Goal: Task Accomplishment & Management: Use online tool/utility

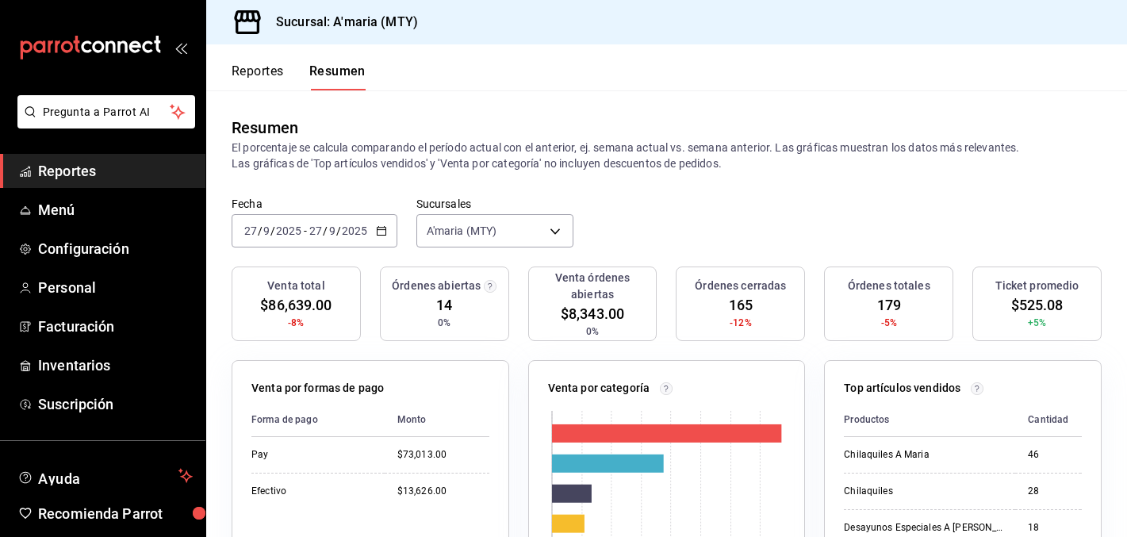
click at [370, 225] on div "[DATE] [DATE] - [DATE] [DATE]" at bounding box center [315, 230] width 166 height 33
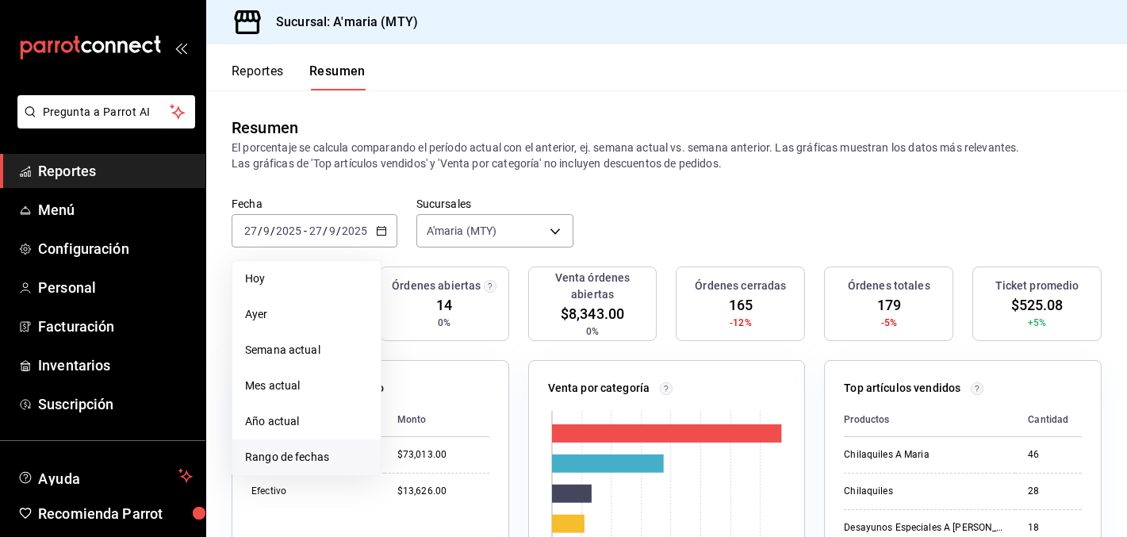
click at [287, 450] on span "Rango de fechas" at bounding box center [306, 457] width 123 height 17
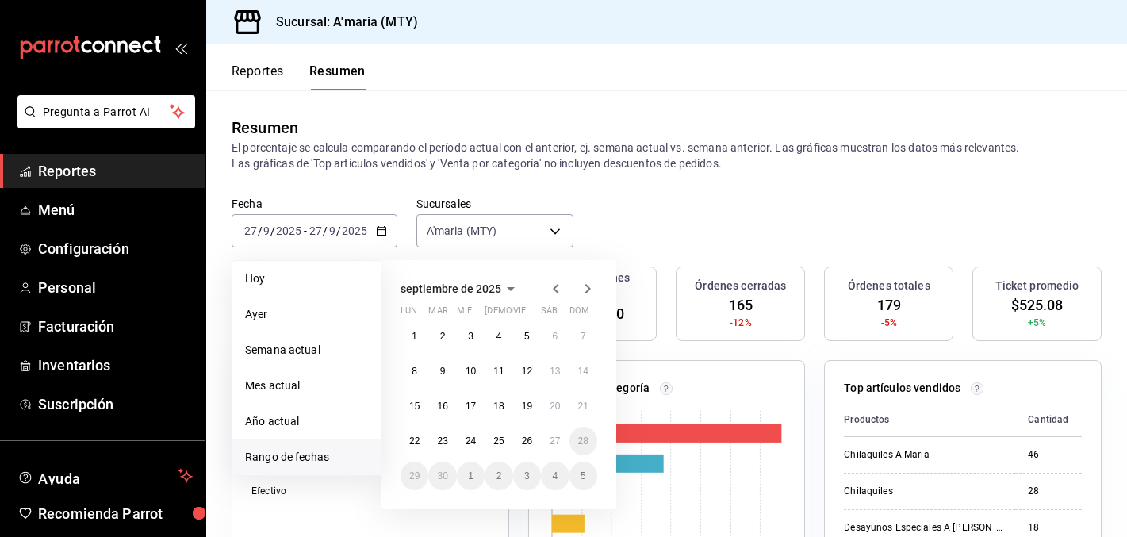
click at [553, 290] on icon "button" at bounding box center [555, 288] width 19 height 19
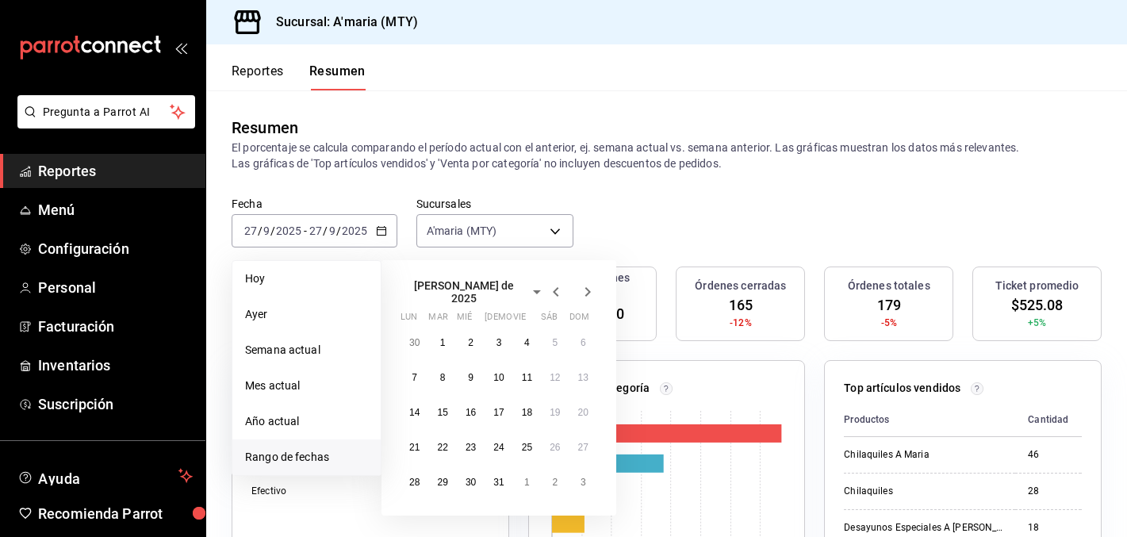
click at [553, 290] on icon "button" at bounding box center [555, 291] width 19 height 19
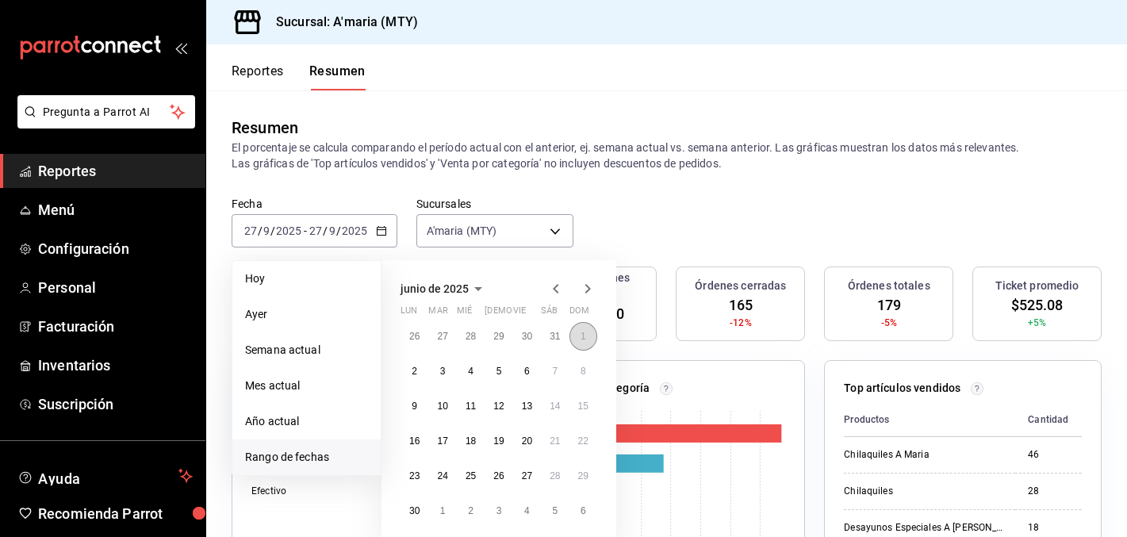
click at [585, 335] on abbr "1" at bounding box center [583, 336] width 6 height 11
click at [421, 506] on button "30" at bounding box center [414, 510] width 28 height 29
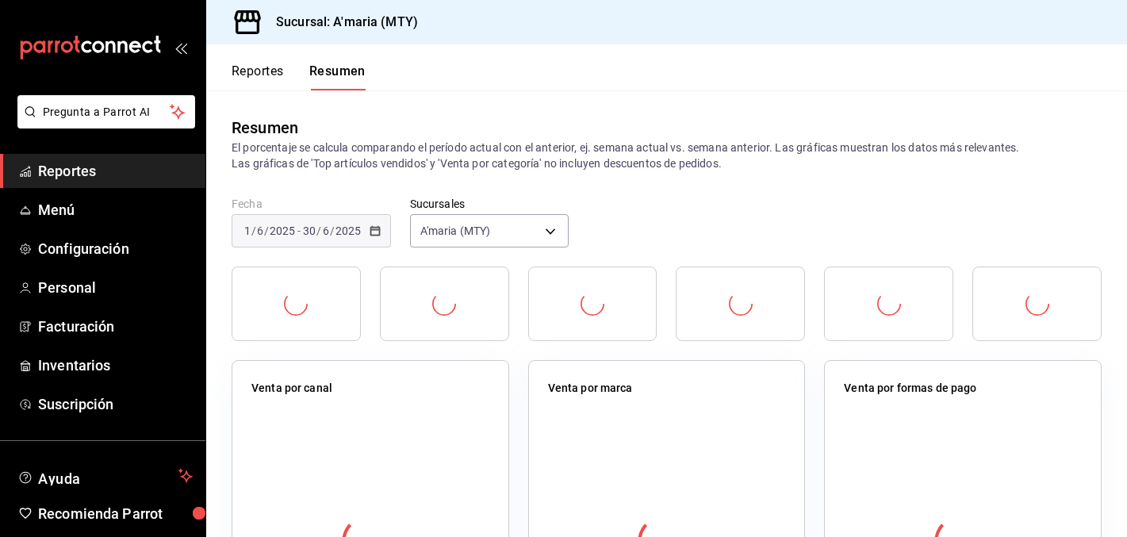
click at [920, 181] on div "Resumen El porcentaje se calcula comparando el período actual con el anterior, …" at bounding box center [666, 143] width 920 height 106
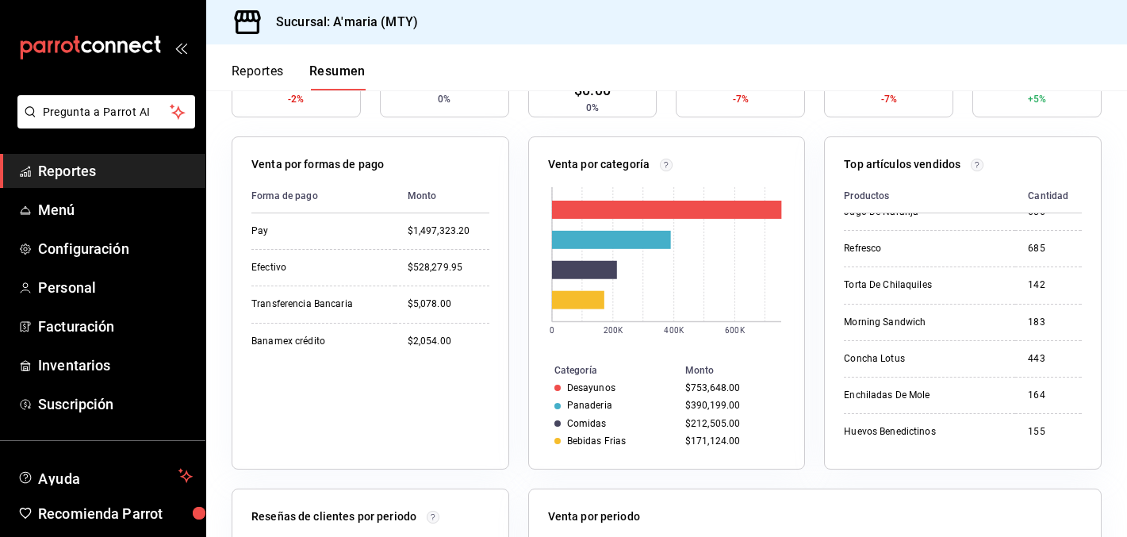
scroll to position [172, 0]
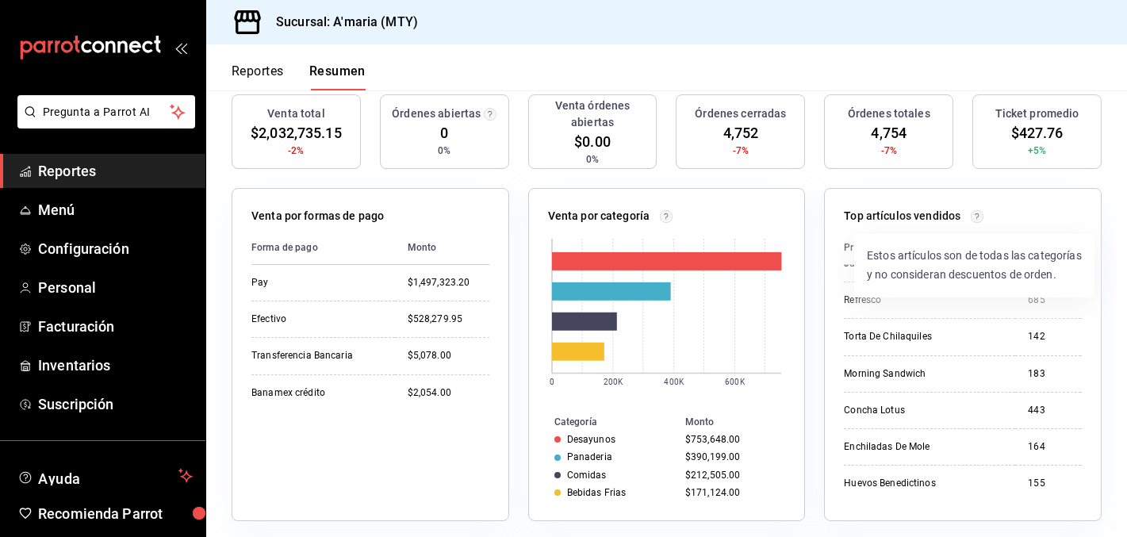
click at [978, 216] on circle at bounding box center [977, 216] width 12 height 12
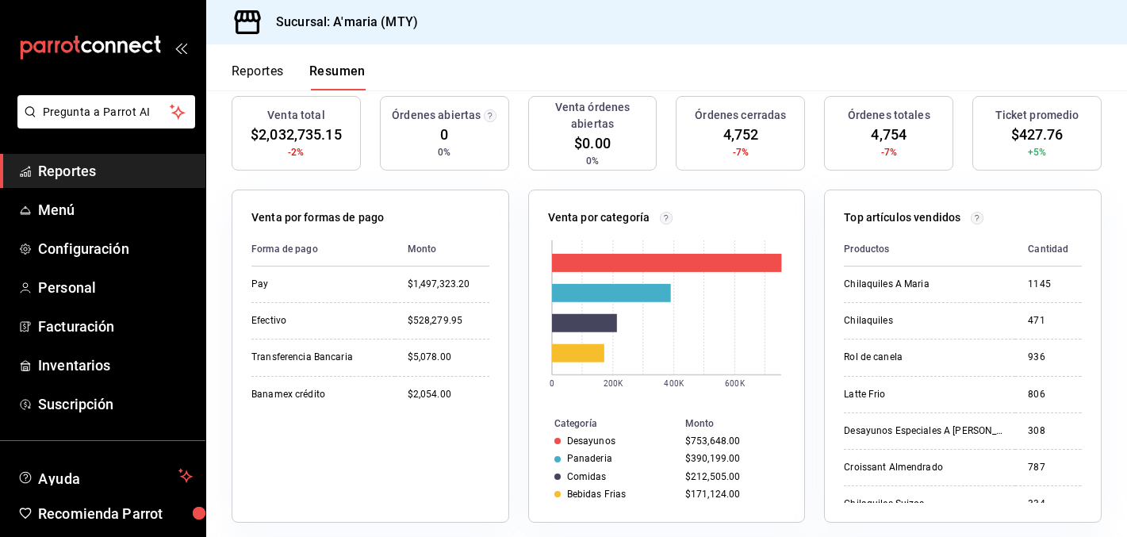
scroll to position [0, 0]
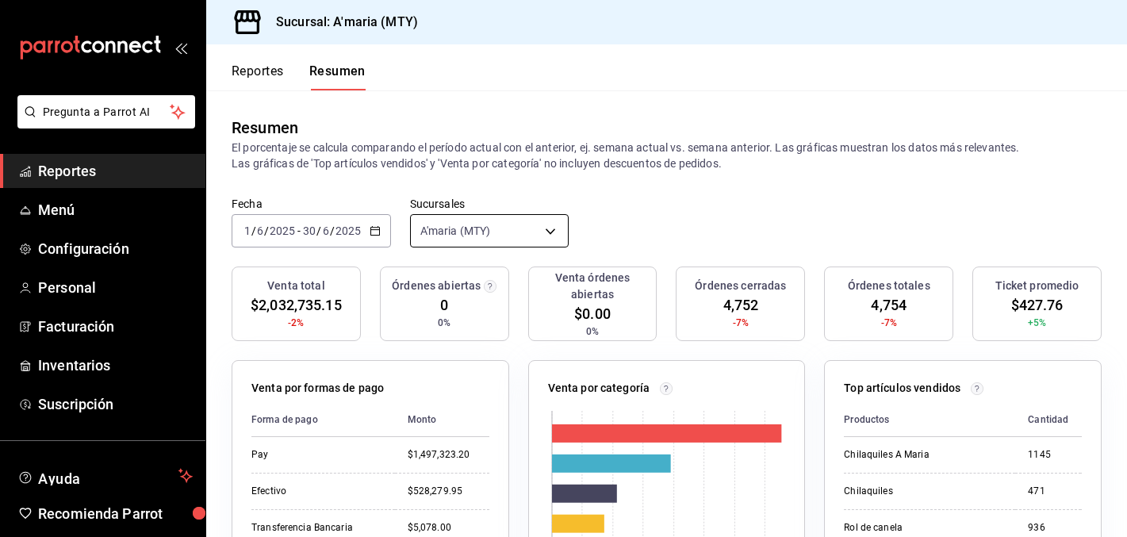
click at [490, 235] on body "Pregunta a Parrot AI Reportes Menú Configuración Personal Facturación Inventari…" at bounding box center [563, 268] width 1127 height 537
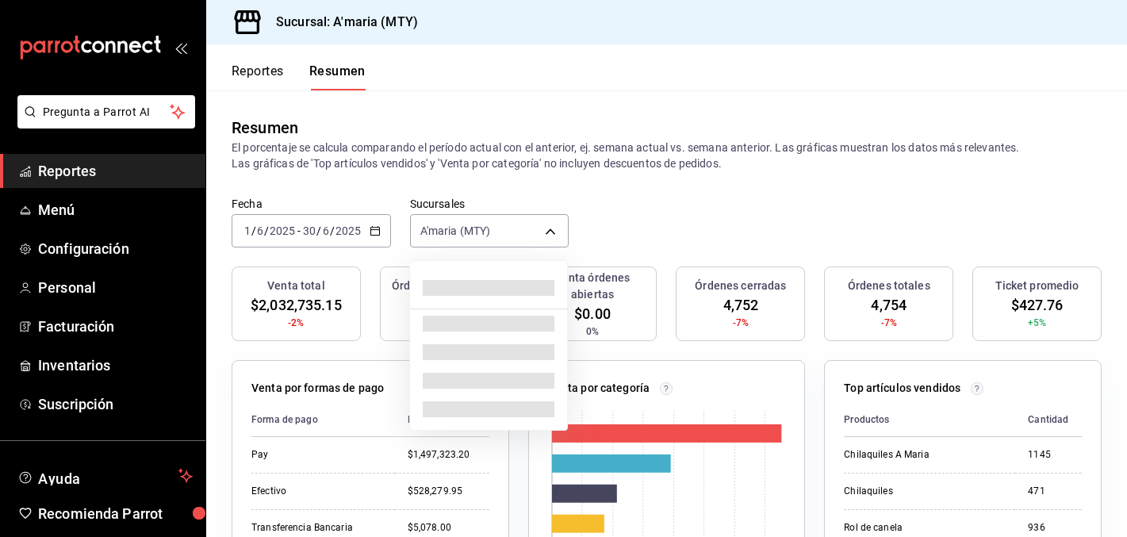
click at [798, 177] on div at bounding box center [563, 268] width 1127 height 537
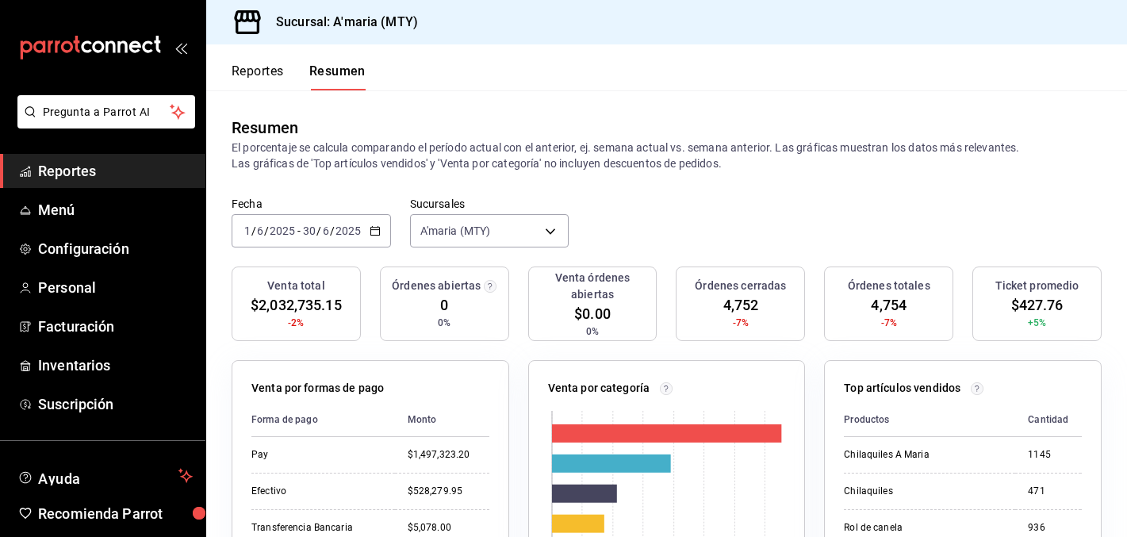
click at [275, 67] on button "Reportes" at bounding box center [258, 76] width 52 height 27
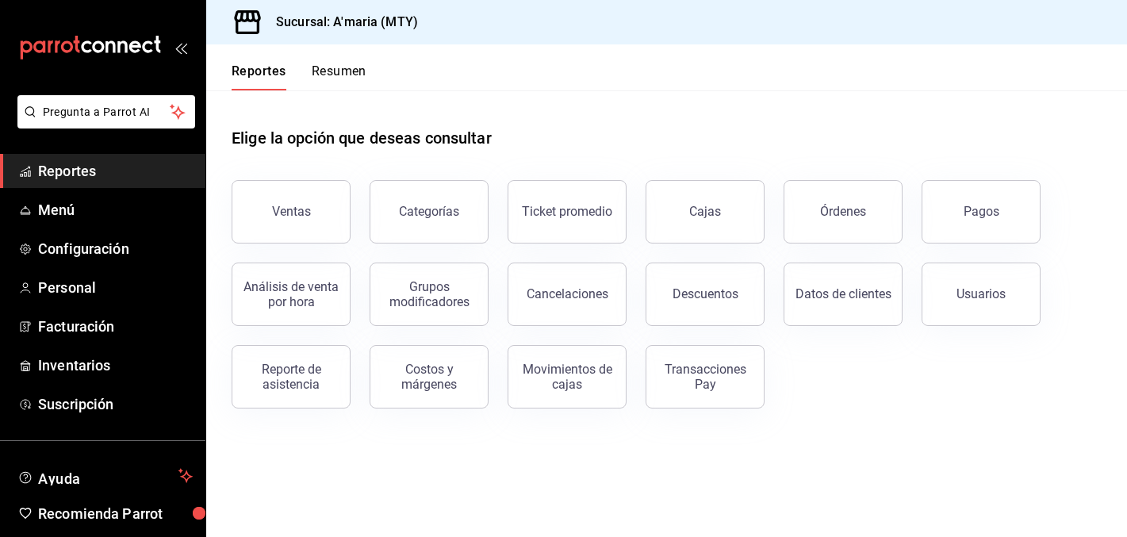
click at [97, 165] on span "Reportes" at bounding box center [115, 170] width 155 height 21
click at [433, 221] on button "Categorías" at bounding box center [428, 211] width 119 height 63
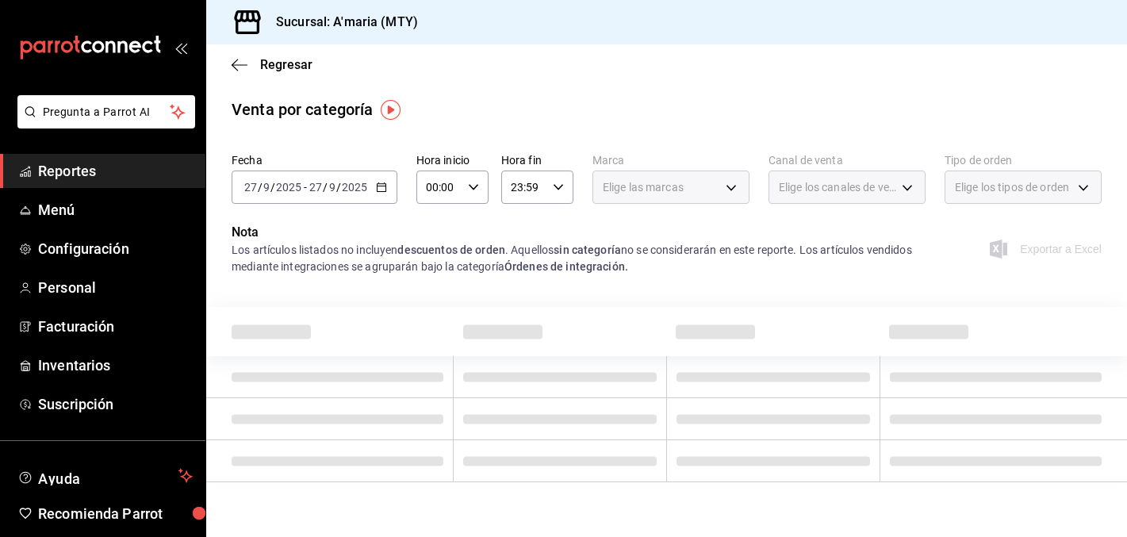
click at [387, 186] on div "[DATE] [DATE] - [DATE] [DATE]" at bounding box center [315, 186] width 166 height 33
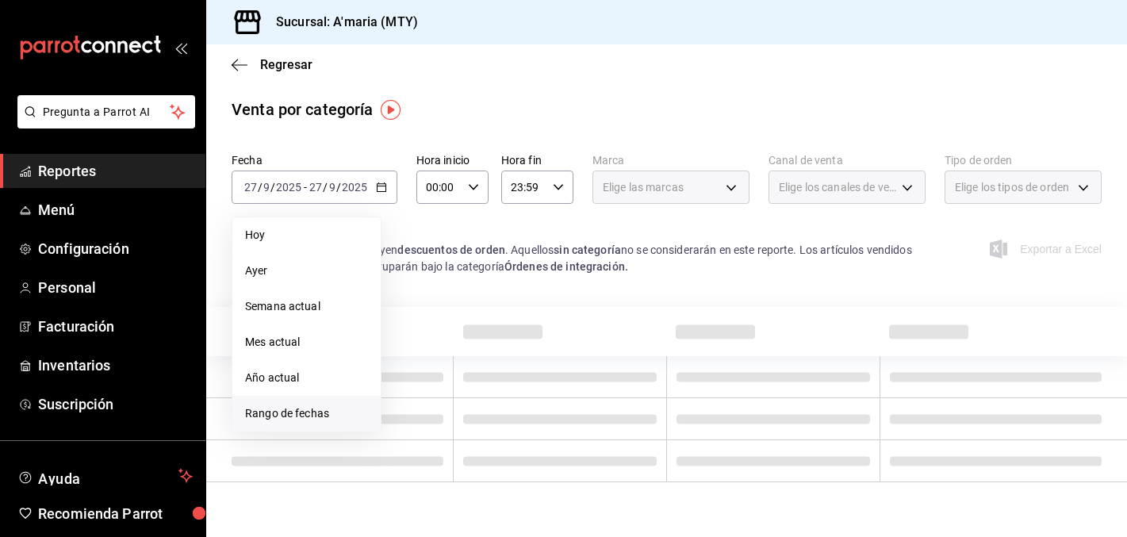
click at [329, 411] on span "Rango de fechas" at bounding box center [306, 413] width 123 height 17
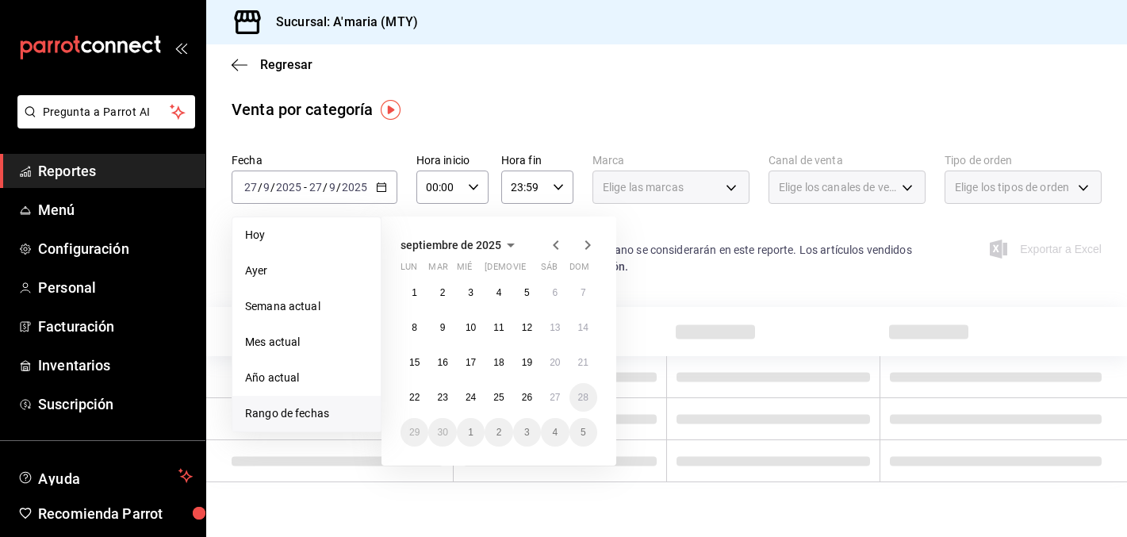
click at [549, 243] on icon "button" at bounding box center [555, 244] width 19 height 19
click at [550, 243] on icon "button" at bounding box center [555, 244] width 19 height 19
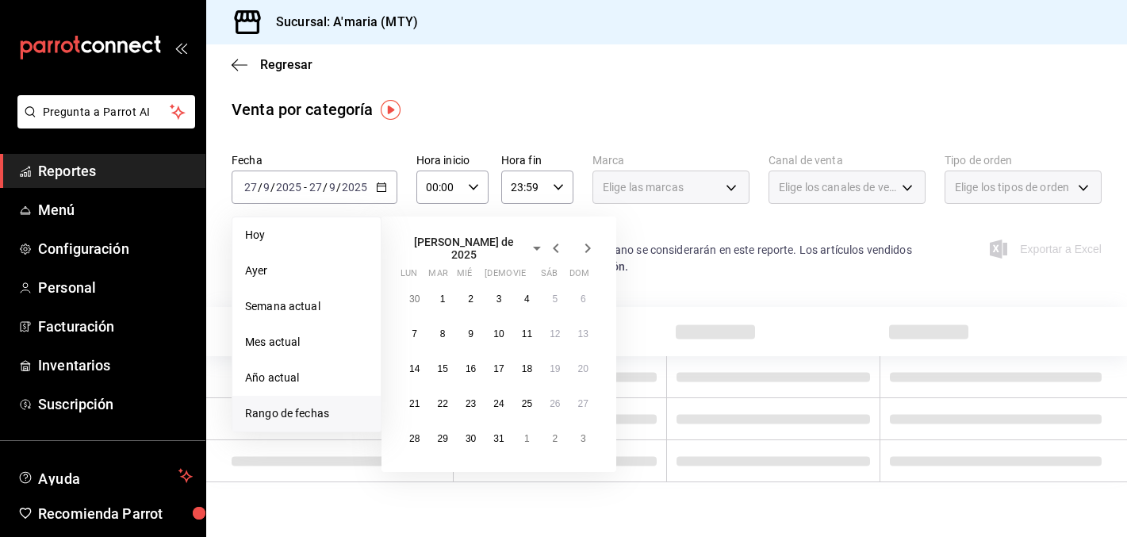
click at [550, 243] on icon "button" at bounding box center [555, 248] width 19 height 19
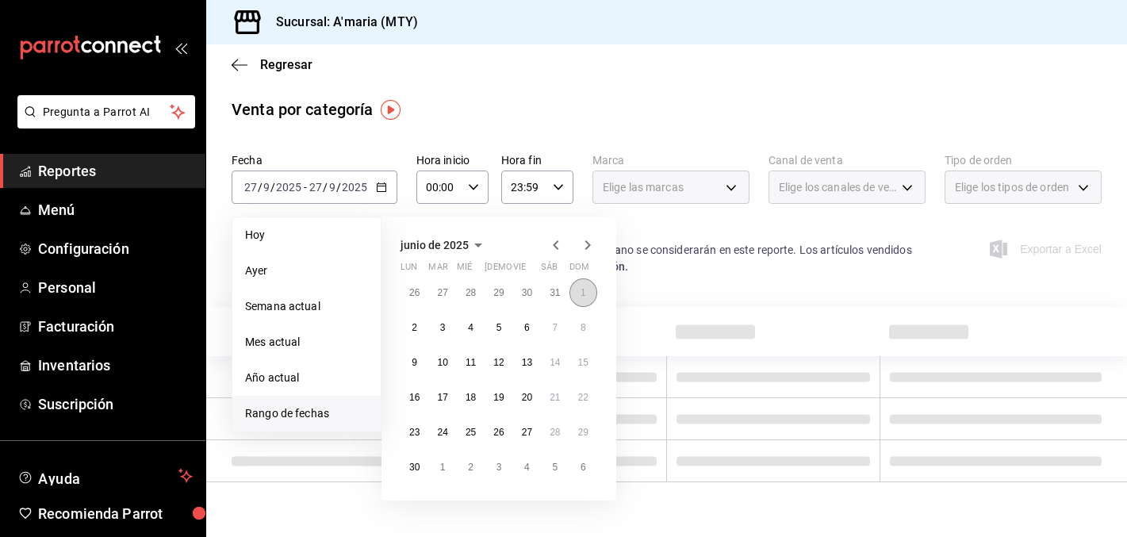
click at [586, 298] on button "1" at bounding box center [583, 292] width 28 height 29
click at [420, 475] on button "30" at bounding box center [414, 467] width 28 height 29
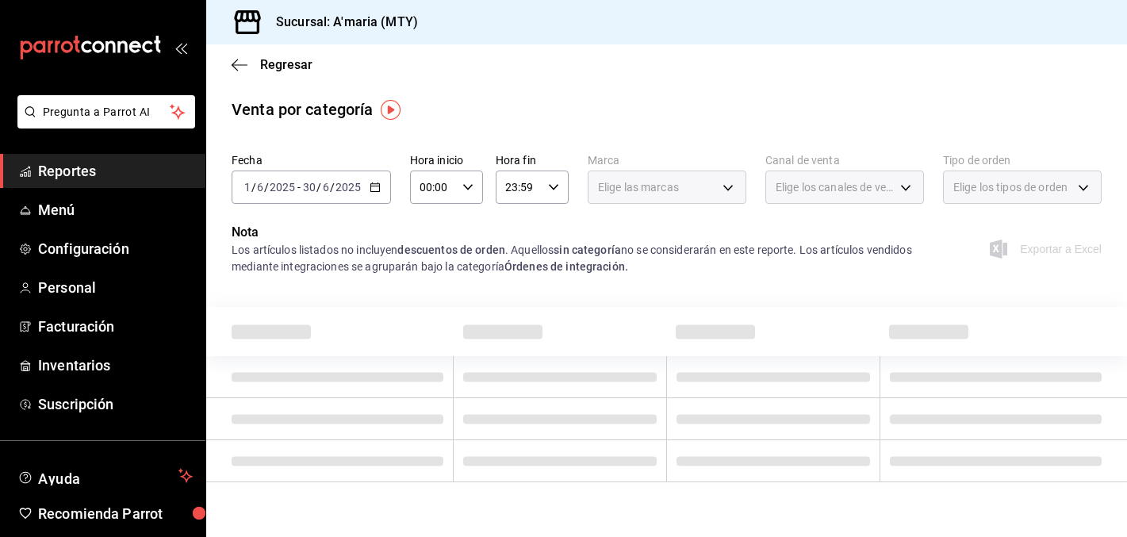
click at [391, 110] on img "button" at bounding box center [391, 110] width 20 height 20
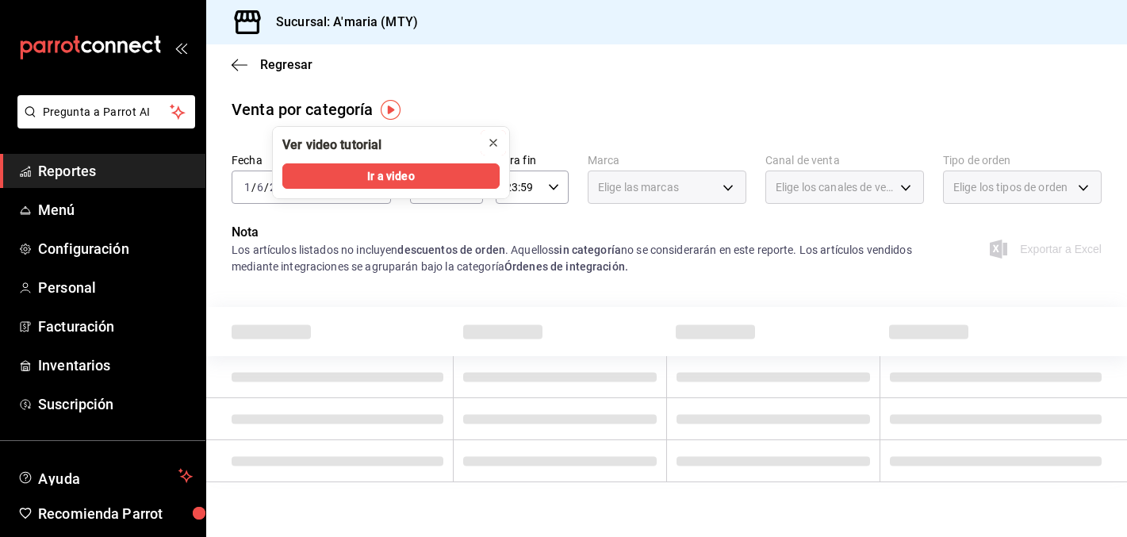
click at [495, 144] on icon "close" at bounding box center [493, 143] width 6 height 6
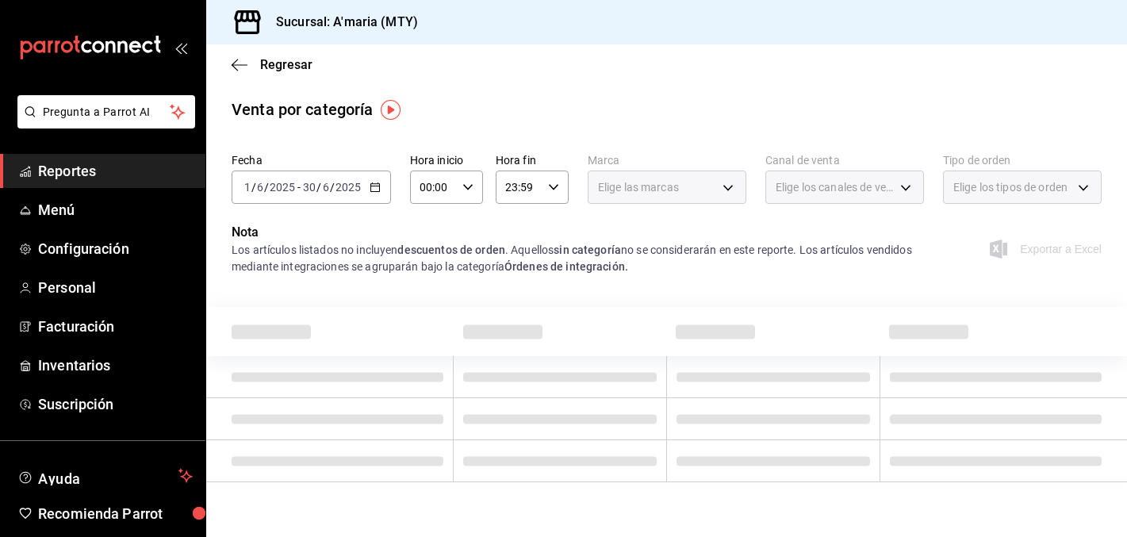
click at [611, 116] on div "Venta por categoría" at bounding box center [666, 110] width 920 height 24
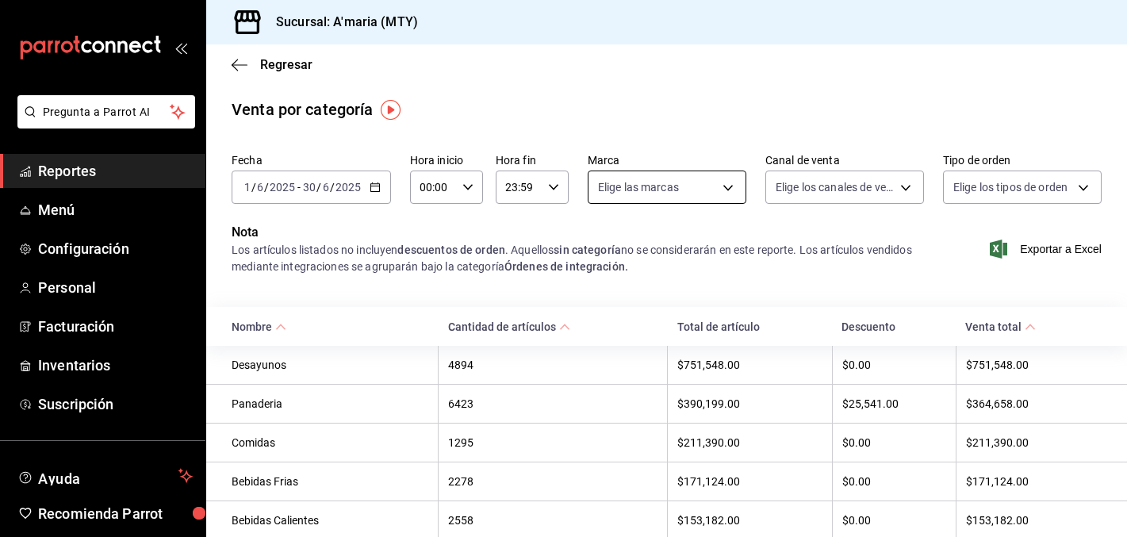
click at [733, 185] on body "Pregunta a Parrot AI Reportes Menú Configuración Personal Facturación Inventari…" at bounding box center [563, 268] width 1127 height 537
click at [848, 181] on div at bounding box center [563, 268] width 1127 height 537
click at [848, 181] on body "Pregunta a Parrot AI Reportes Menú Configuración Personal Facturación Inventari…" at bounding box center [563, 268] width 1127 height 537
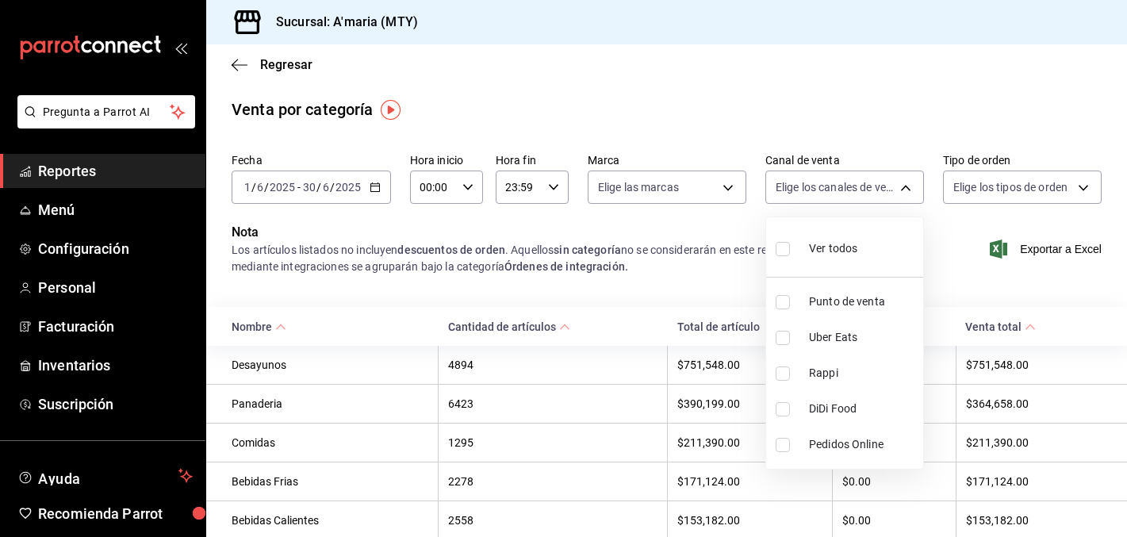
click at [1035, 190] on div at bounding box center [563, 268] width 1127 height 537
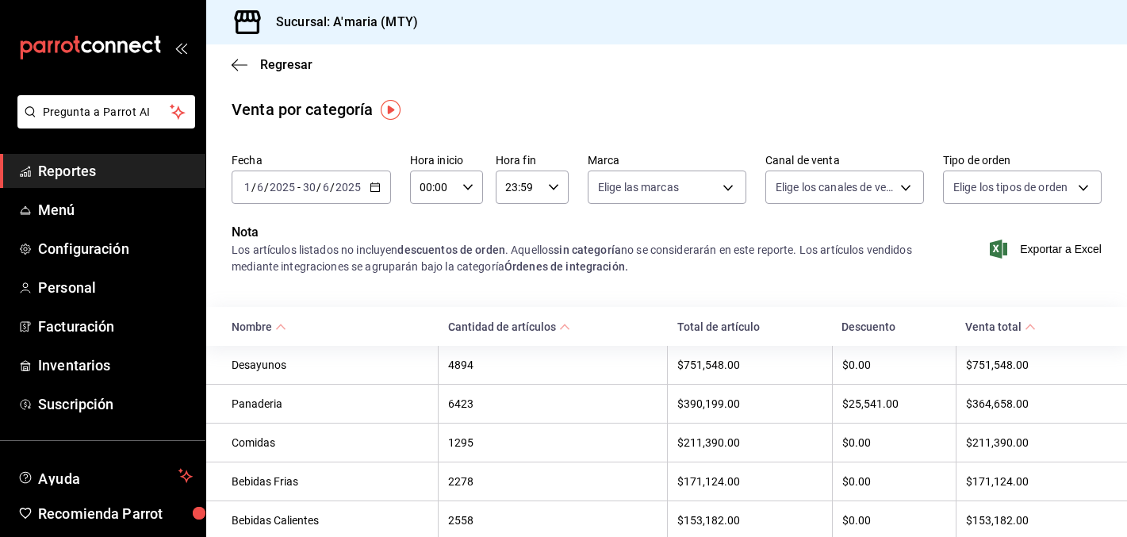
click at [1035, 190] on div "Ver todos Punto de venta Uber Eats Rappi DiDi Food Pedidos Online" at bounding box center [563, 268] width 1127 height 537
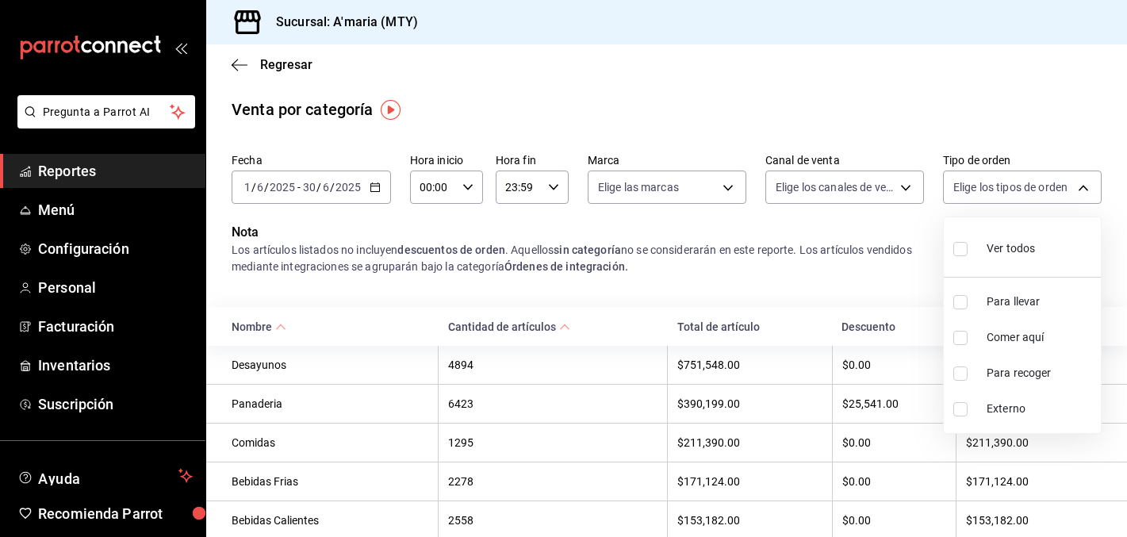
click at [1035, 190] on body "Pregunta a Parrot AI Reportes Menú Configuración Personal Facturación Inventari…" at bounding box center [563, 268] width 1127 height 537
click at [55, 170] on div at bounding box center [563, 268] width 1127 height 537
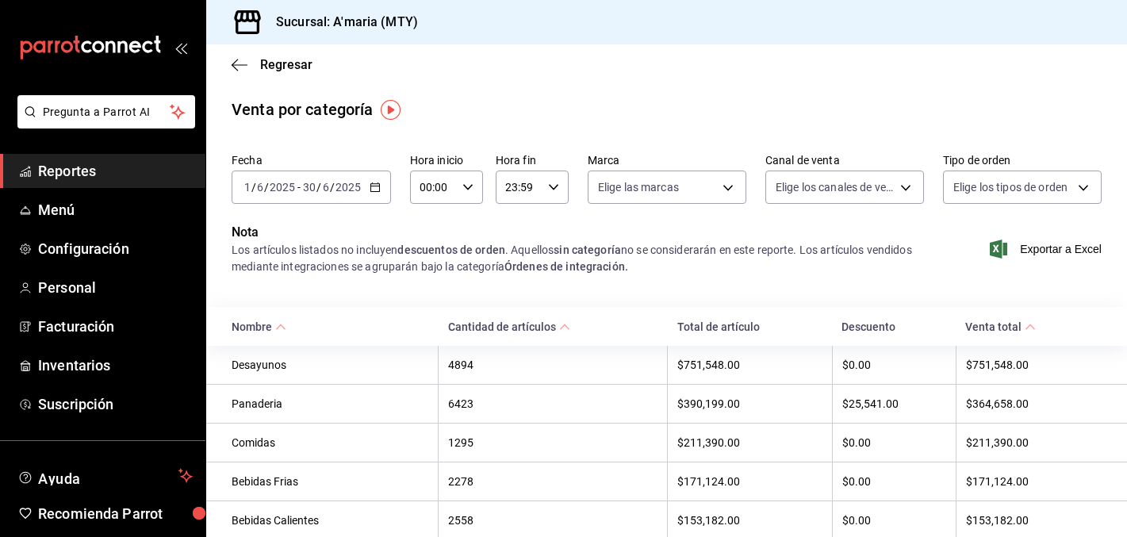
click at [75, 171] on span "Reportes" at bounding box center [115, 170] width 155 height 21
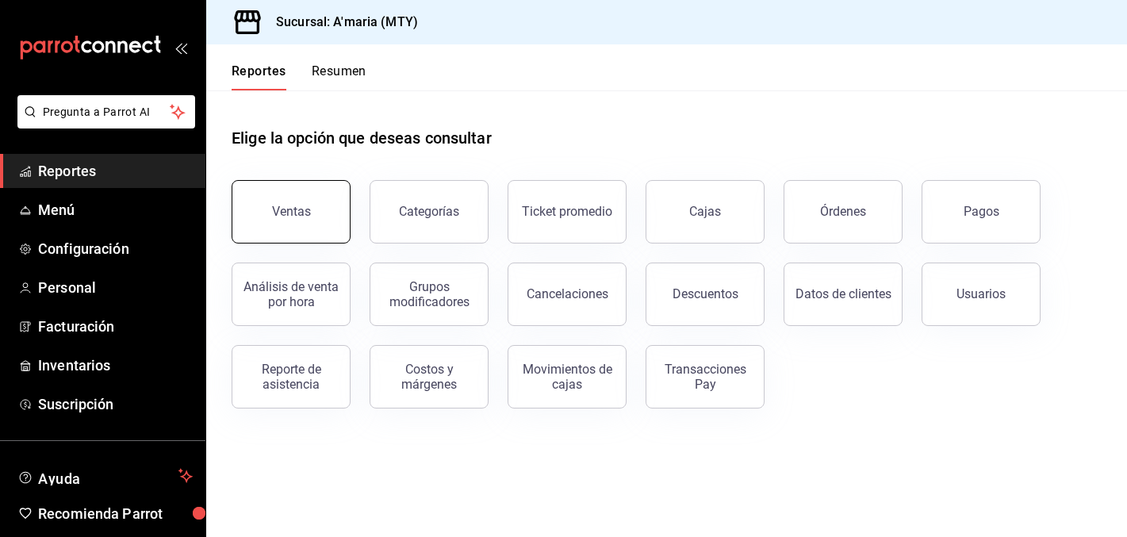
click at [286, 204] on div "Ventas" at bounding box center [291, 211] width 39 height 15
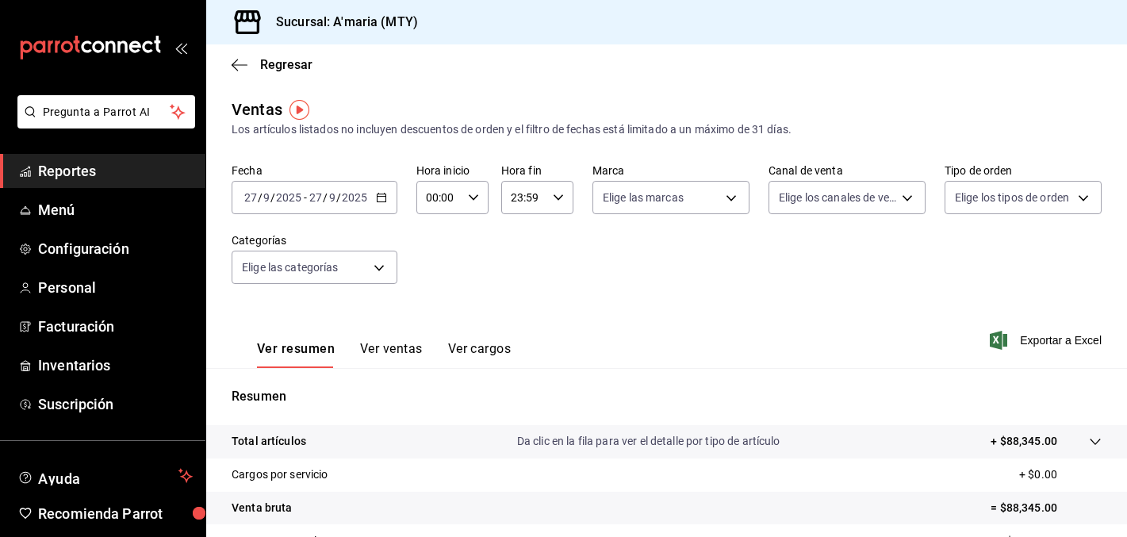
click at [371, 212] on div "[DATE] [DATE] - [DATE] [DATE]" at bounding box center [315, 197] width 166 height 33
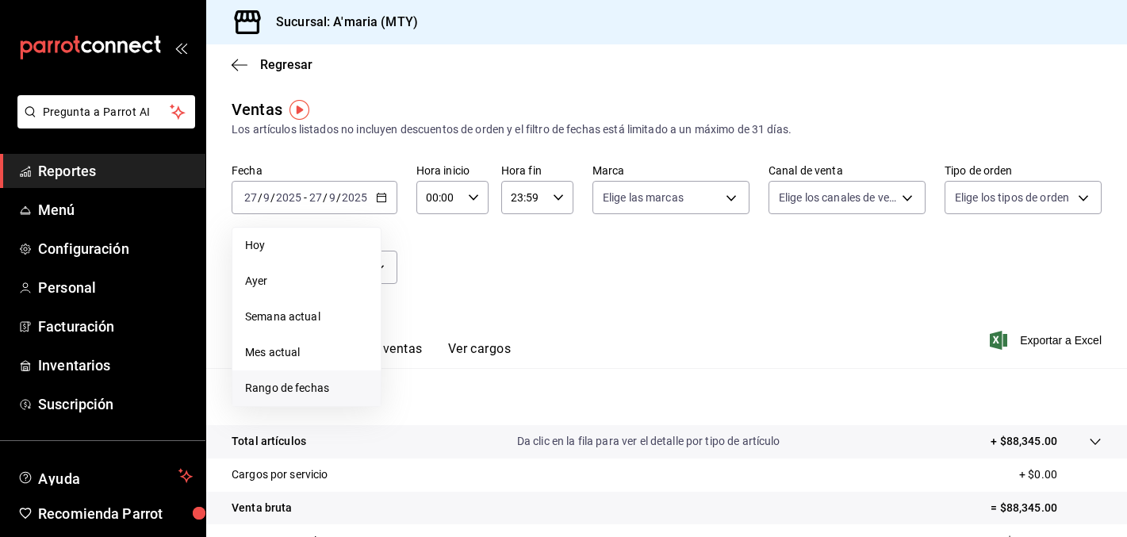
click at [312, 374] on li "Rango de fechas" at bounding box center [306, 388] width 148 height 36
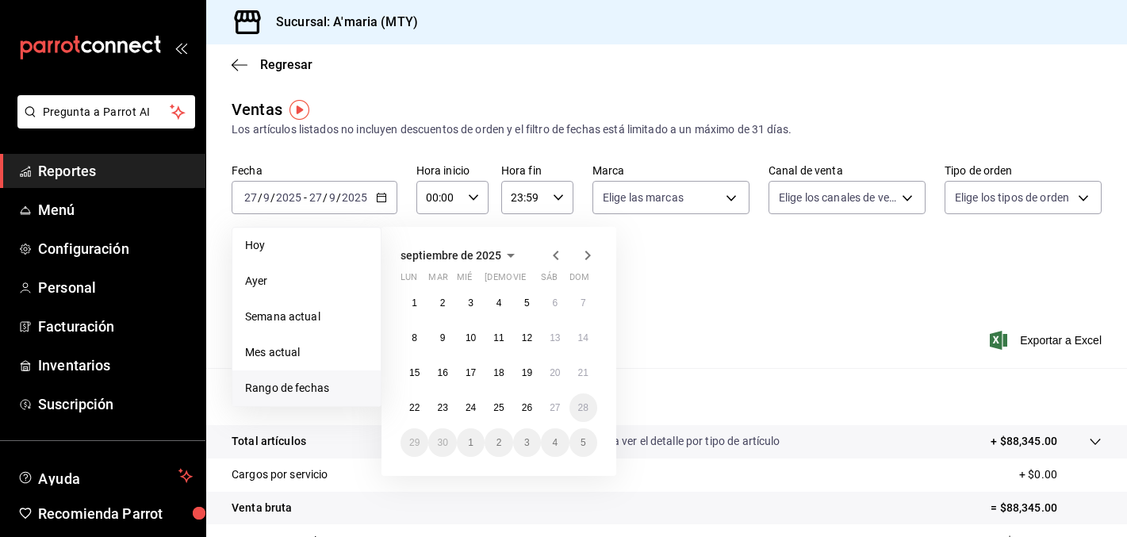
click at [566, 258] on div at bounding box center [571, 255] width 51 height 19
click at [561, 258] on icon "button" at bounding box center [555, 255] width 19 height 19
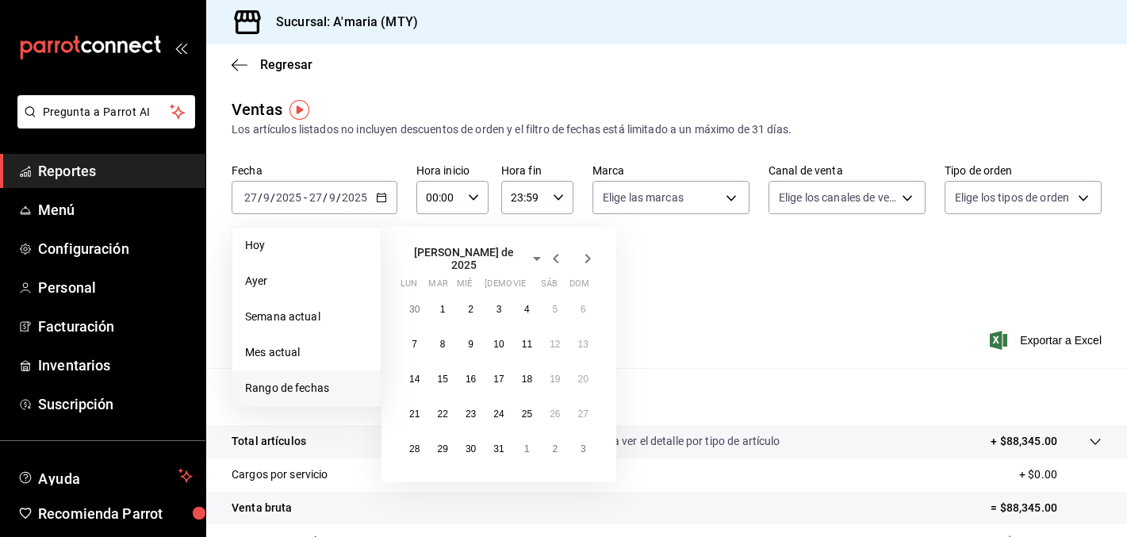
click at [561, 258] on icon "button" at bounding box center [555, 258] width 19 height 19
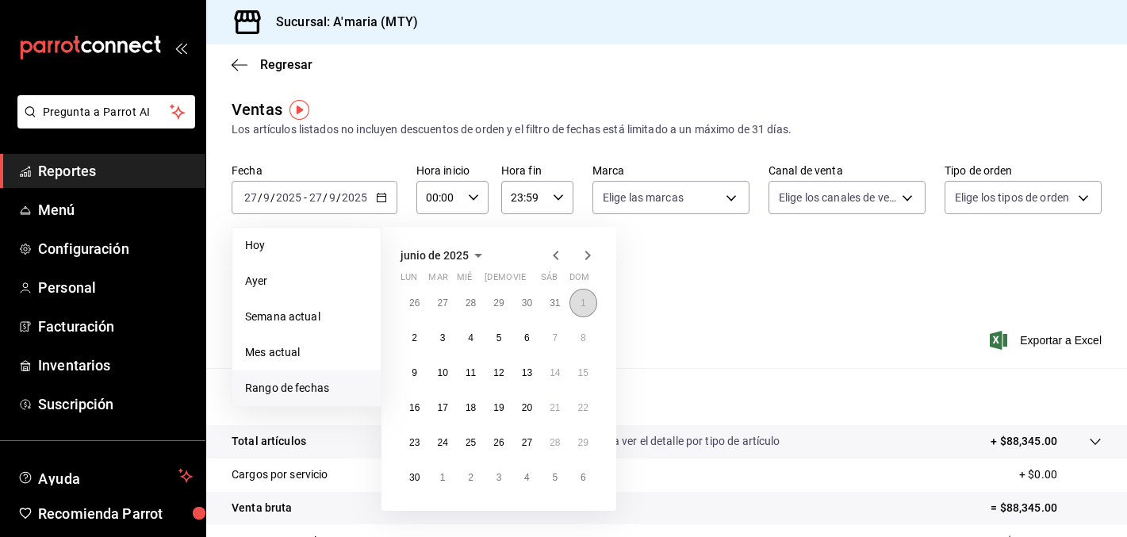
click at [581, 307] on abbr "1" at bounding box center [583, 302] width 6 height 11
click at [419, 469] on button "30" at bounding box center [414, 477] width 28 height 29
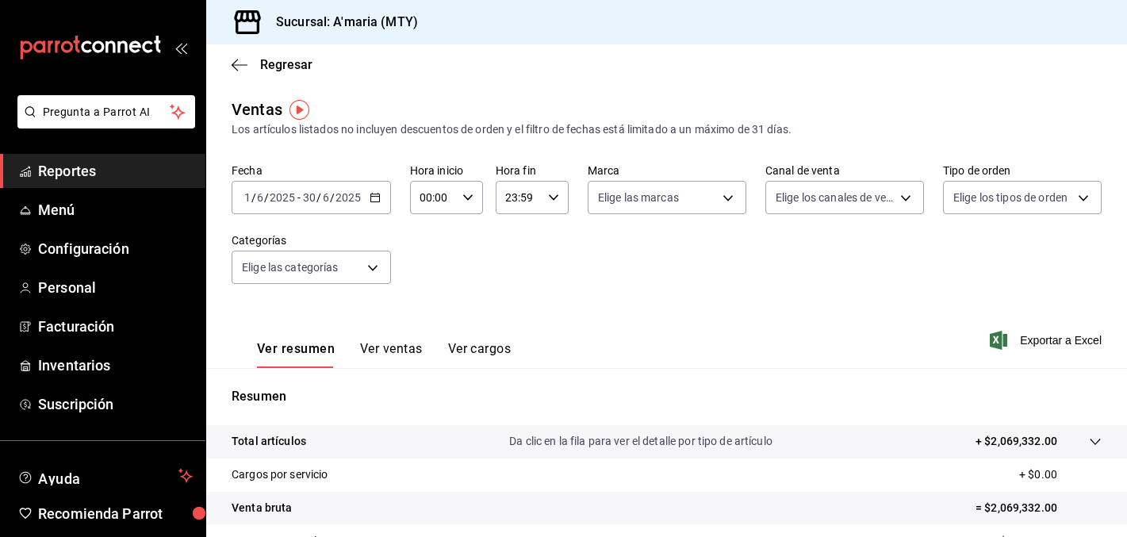
click at [783, 256] on div "Fecha [DATE] [DATE] - [DATE] [DATE] Hora inicio 00:00 Hora inicio Hora fin 23:5…" at bounding box center [667, 233] width 870 height 140
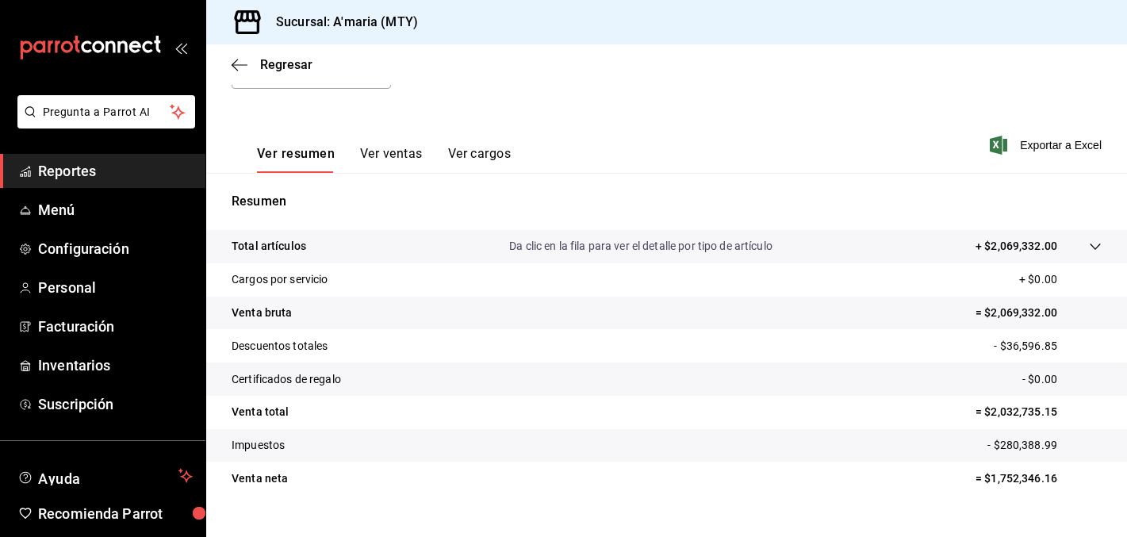
scroll to position [193, 0]
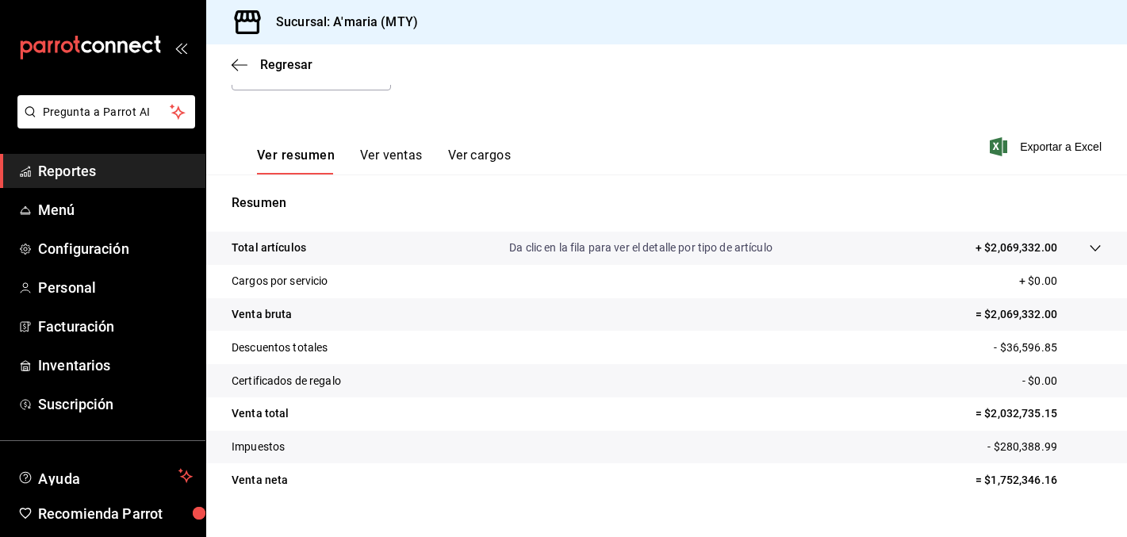
click at [402, 159] on button "Ver ventas" at bounding box center [391, 160] width 63 height 27
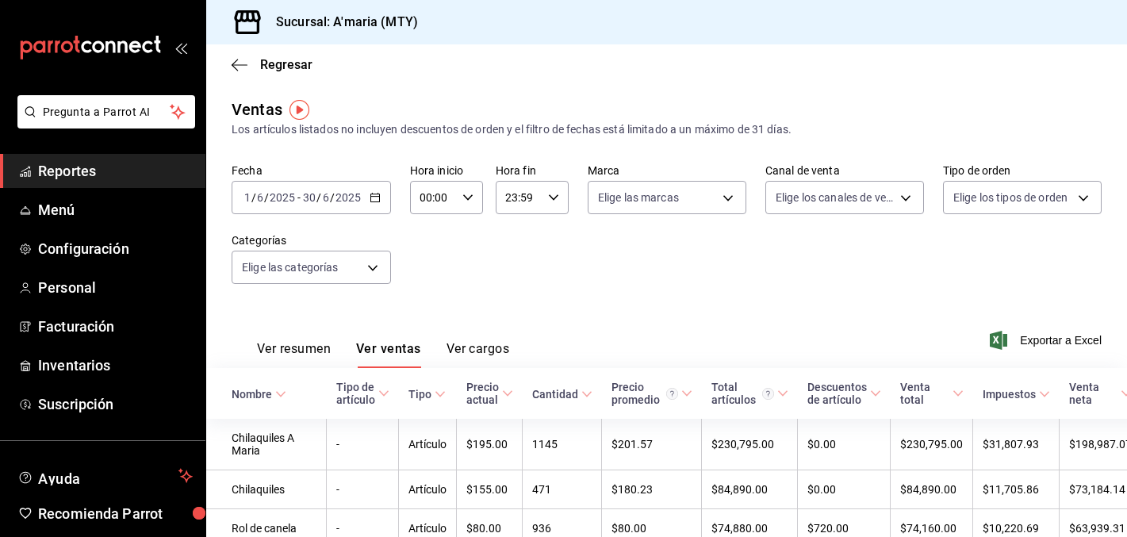
click at [378, 398] on icon at bounding box center [383, 393] width 11 height 11
click at [233, 60] on icon "button" at bounding box center [240, 65] width 16 height 14
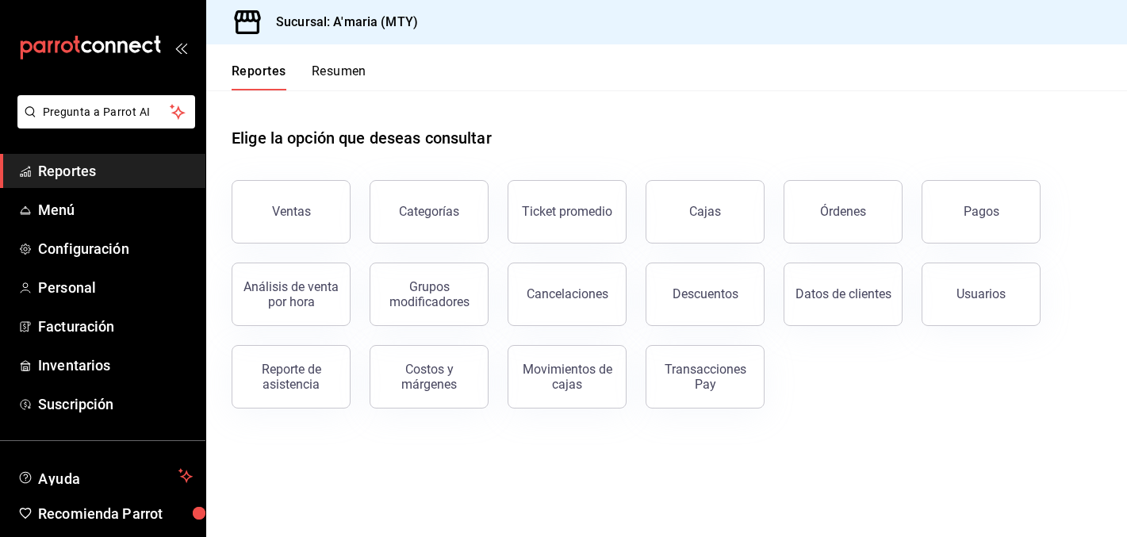
click at [702, 468] on main "Elige la opción que deseas consultar Ventas Categorías Ticket promedio Cajas Ór…" at bounding box center [666, 313] width 920 height 446
click at [344, 77] on button "Resumen" at bounding box center [339, 76] width 55 height 27
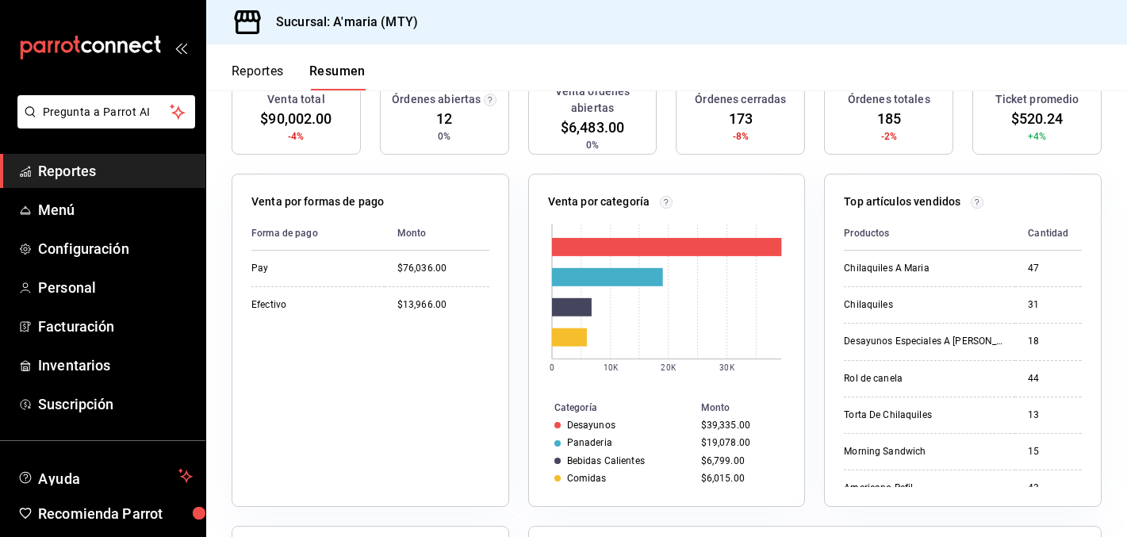
scroll to position [188, 0]
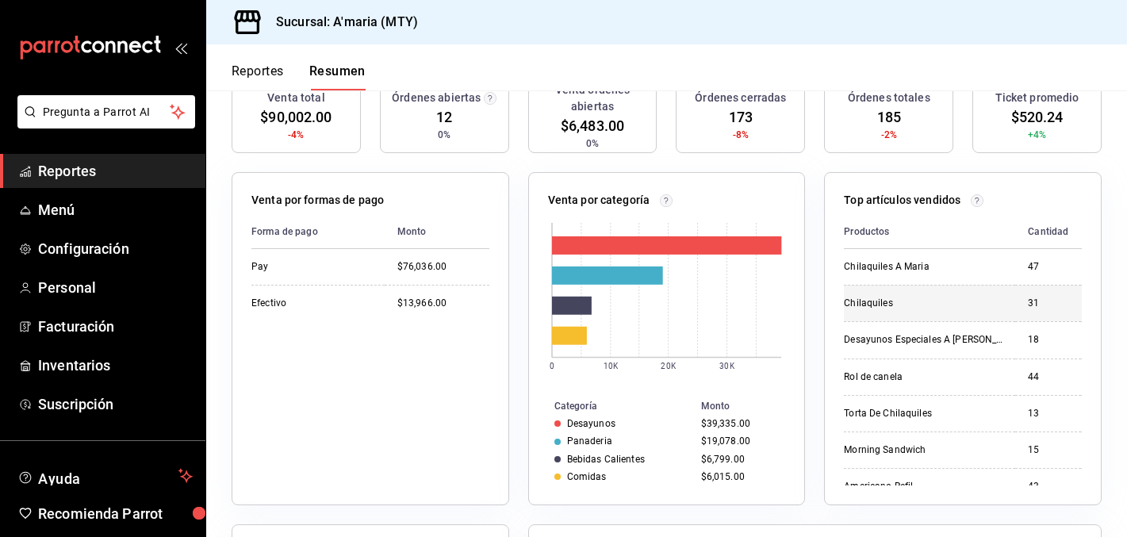
click at [878, 306] on div "Chilaquiles" at bounding box center [923, 303] width 159 height 13
click at [936, 300] on div "Chilaquiles" at bounding box center [923, 303] width 159 height 13
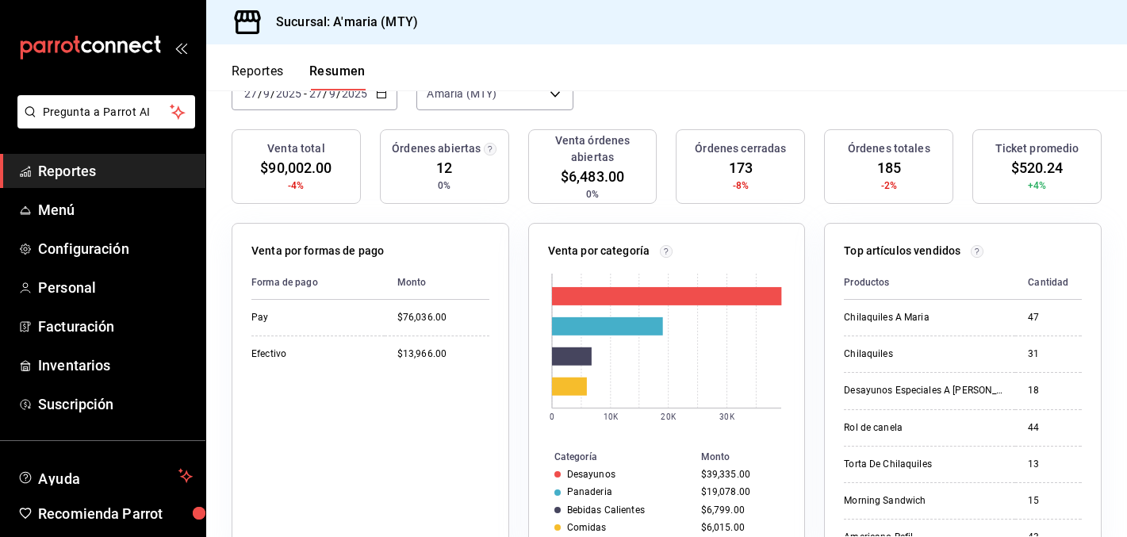
scroll to position [55, 0]
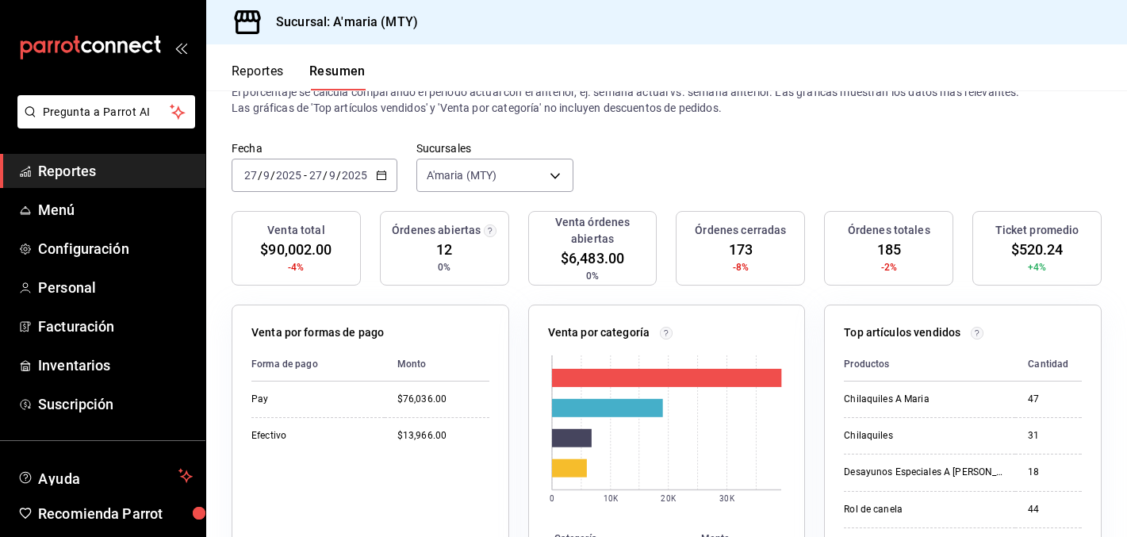
click at [379, 170] on icon "button" at bounding box center [381, 175] width 11 height 11
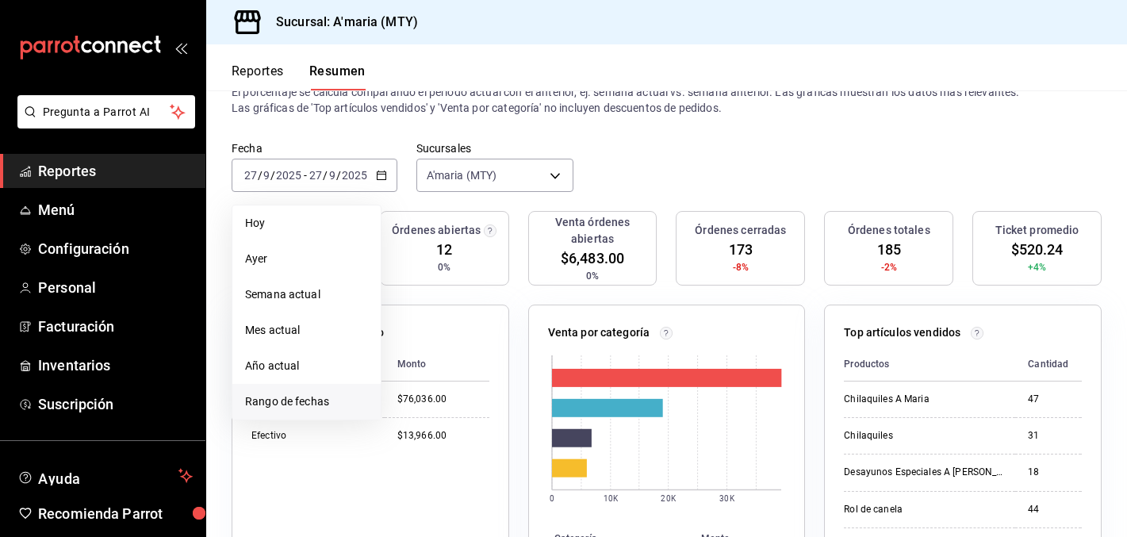
click at [297, 404] on span "Rango de fechas" at bounding box center [306, 401] width 123 height 17
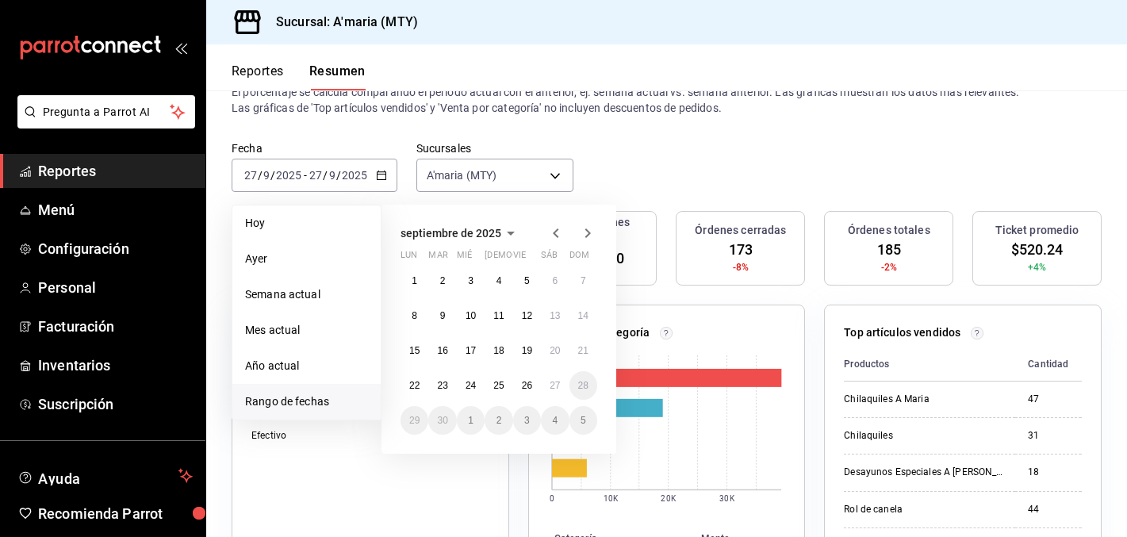
click at [553, 228] on icon "button" at bounding box center [555, 233] width 19 height 19
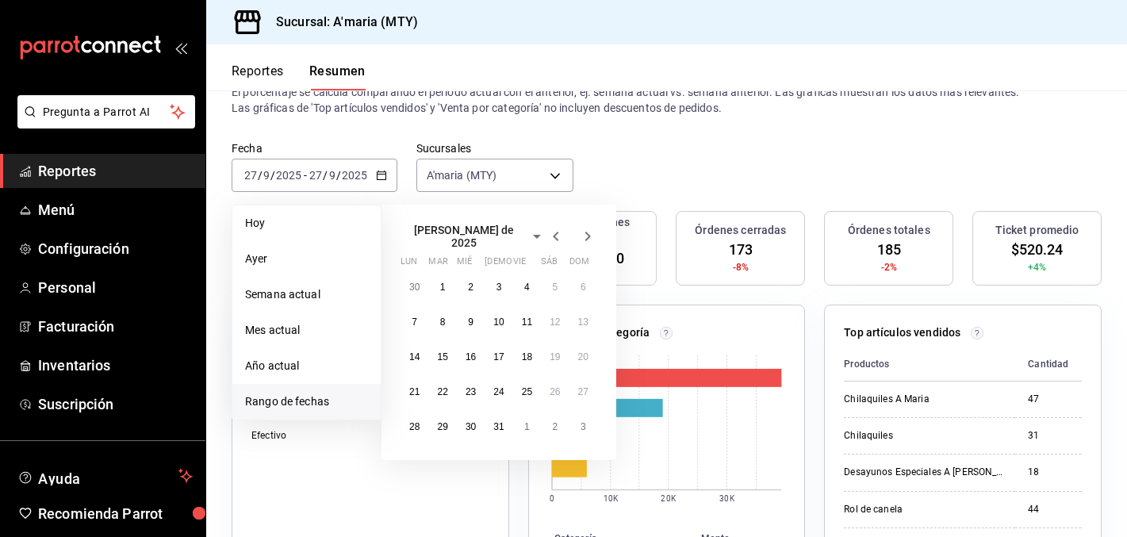
click at [553, 228] on icon "button" at bounding box center [555, 236] width 19 height 19
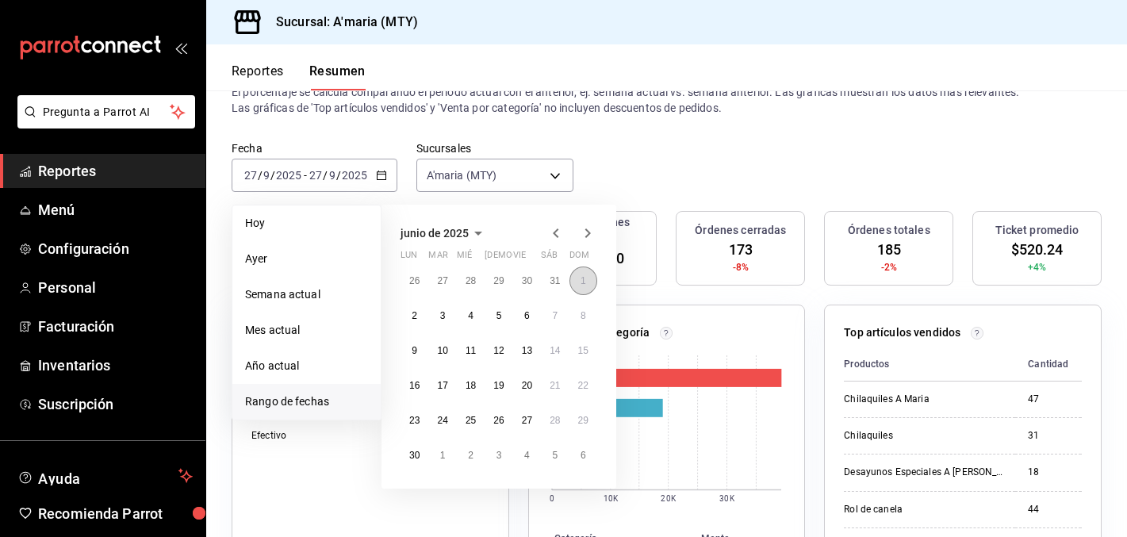
click at [580, 282] on abbr "1" at bounding box center [583, 280] width 6 height 11
click at [419, 448] on button "30" at bounding box center [414, 455] width 28 height 29
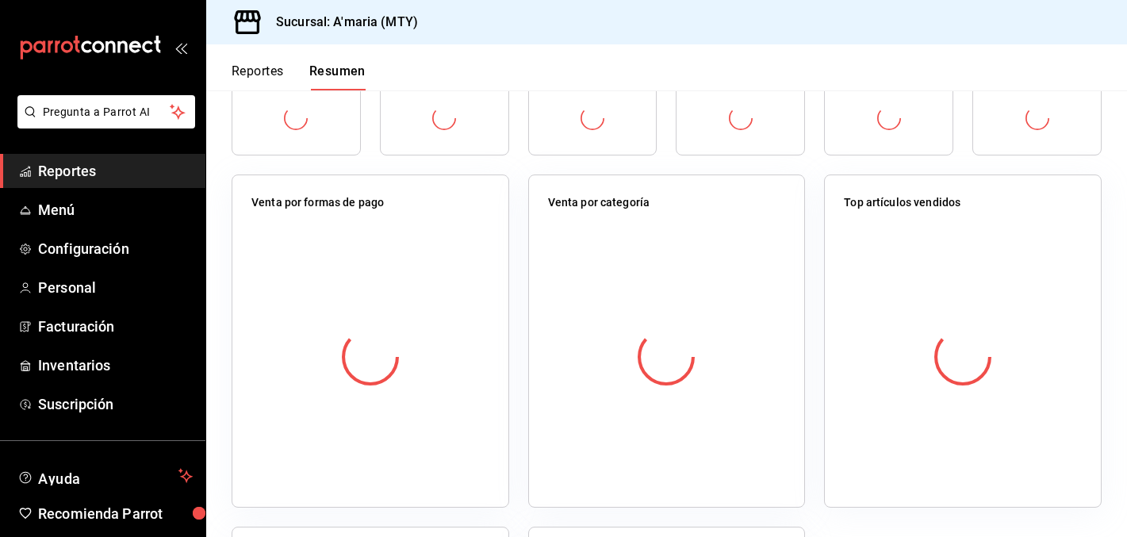
scroll to position [266, 0]
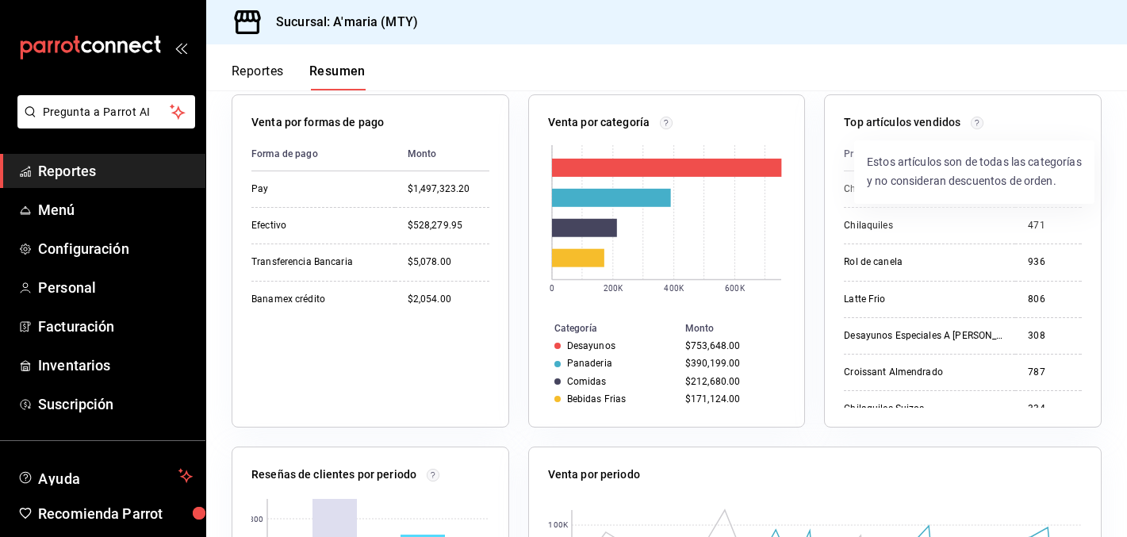
click at [976, 124] on circle at bounding box center [977, 123] width 12 height 12
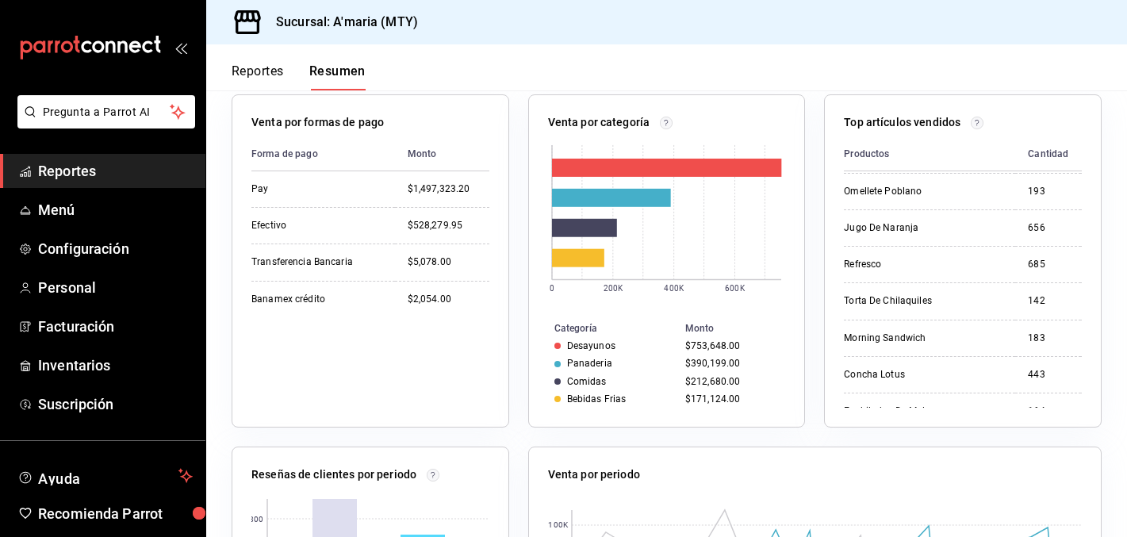
scroll to position [0, 0]
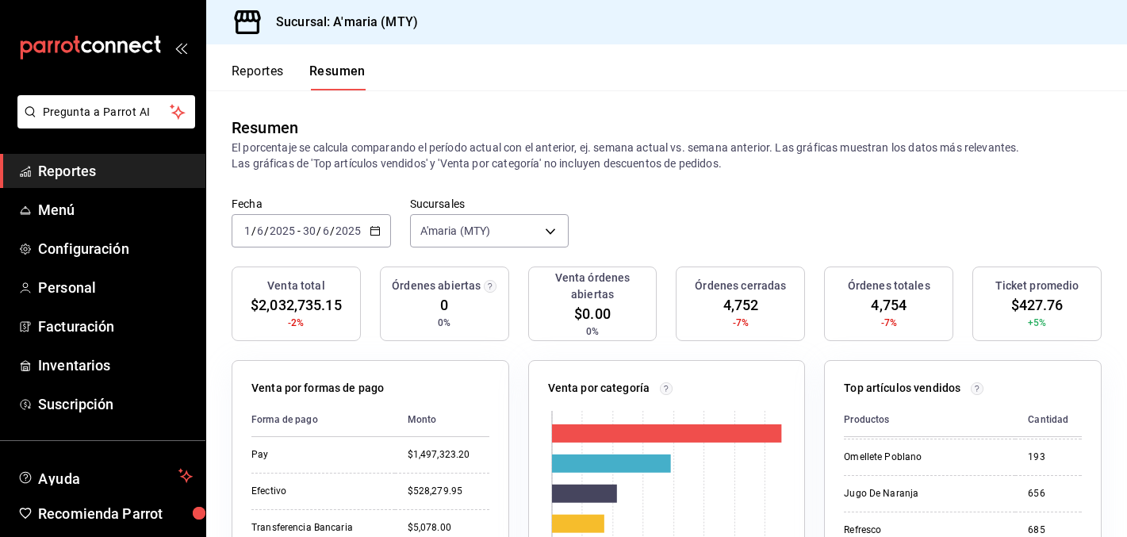
click at [250, 75] on button "Reportes" at bounding box center [258, 76] width 52 height 27
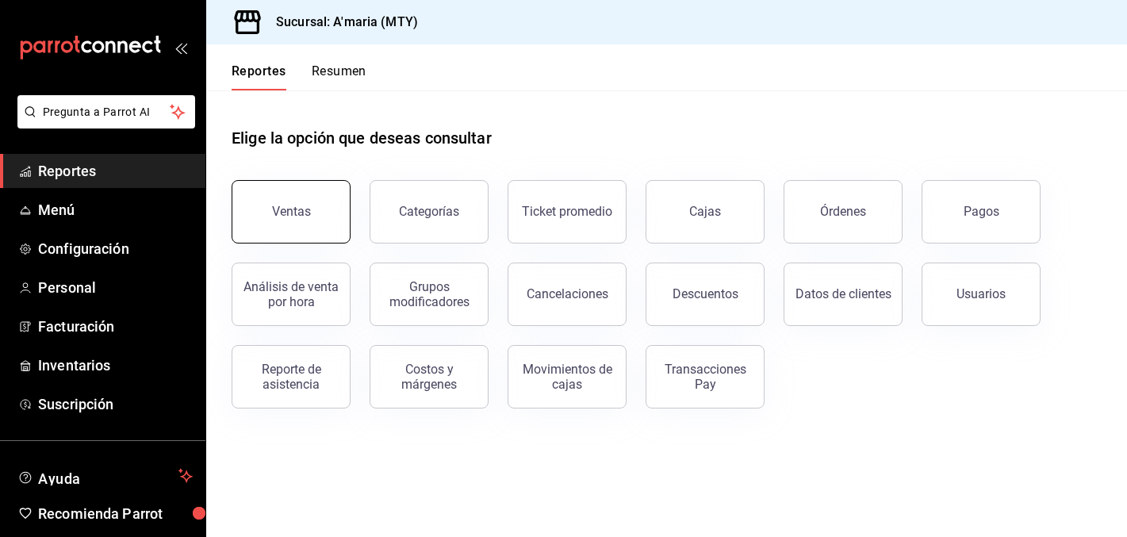
click at [320, 217] on button "Ventas" at bounding box center [291, 211] width 119 height 63
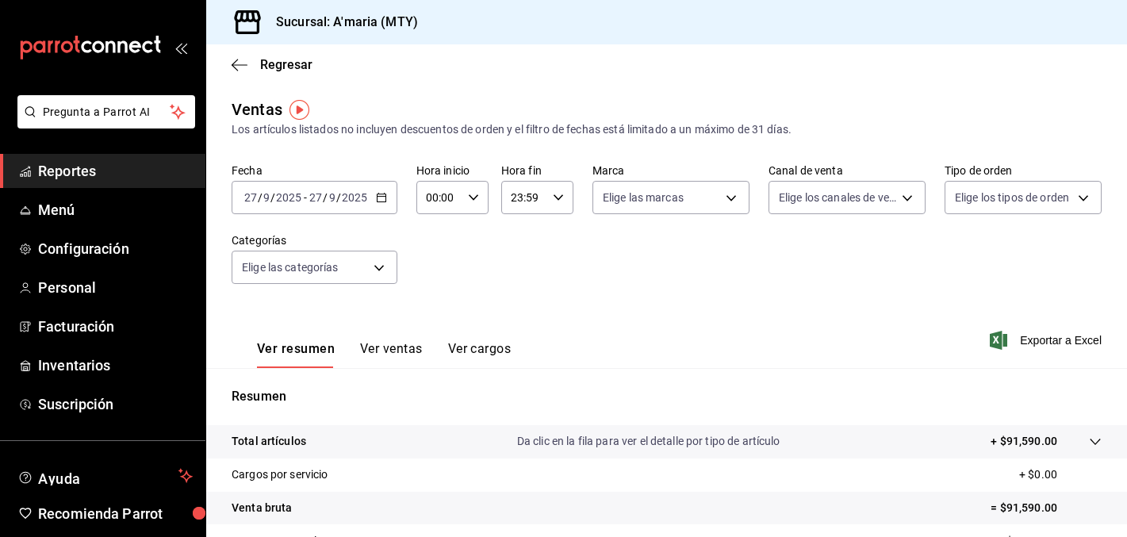
click at [367, 202] on div "[DATE] [DATE]" at bounding box center [338, 197] width 62 height 13
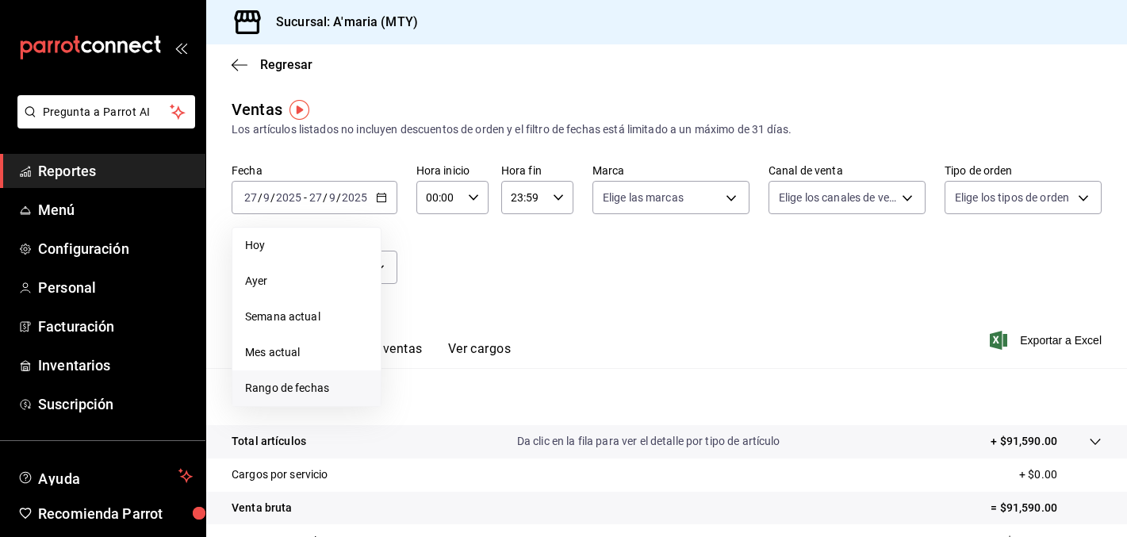
click at [279, 396] on li "Rango de fechas" at bounding box center [306, 388] width 148 height 36
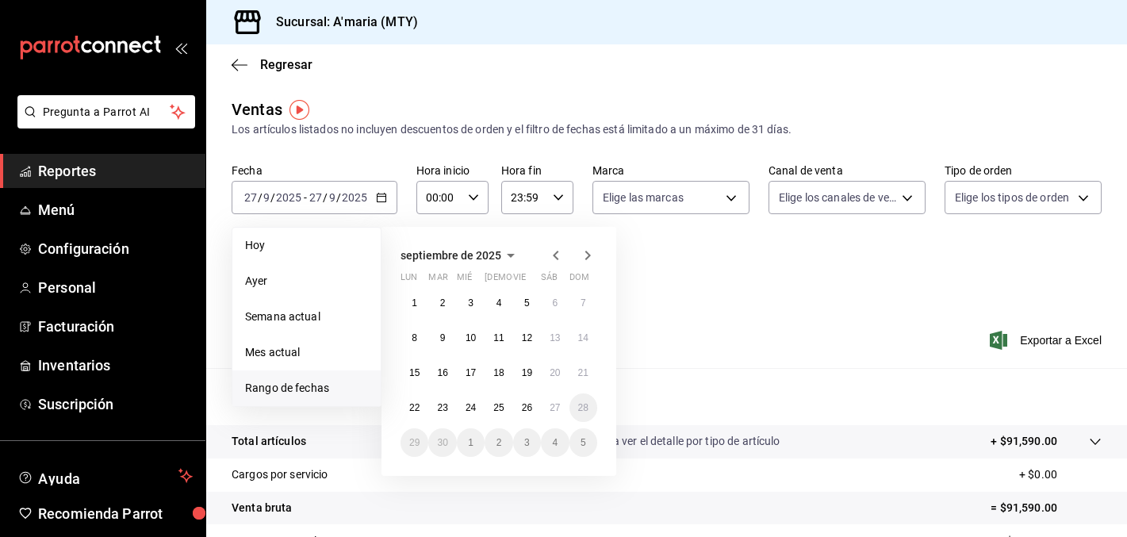
click at [555, 254] on icon "button" at bounding box center [555, 255] width 19 height 19
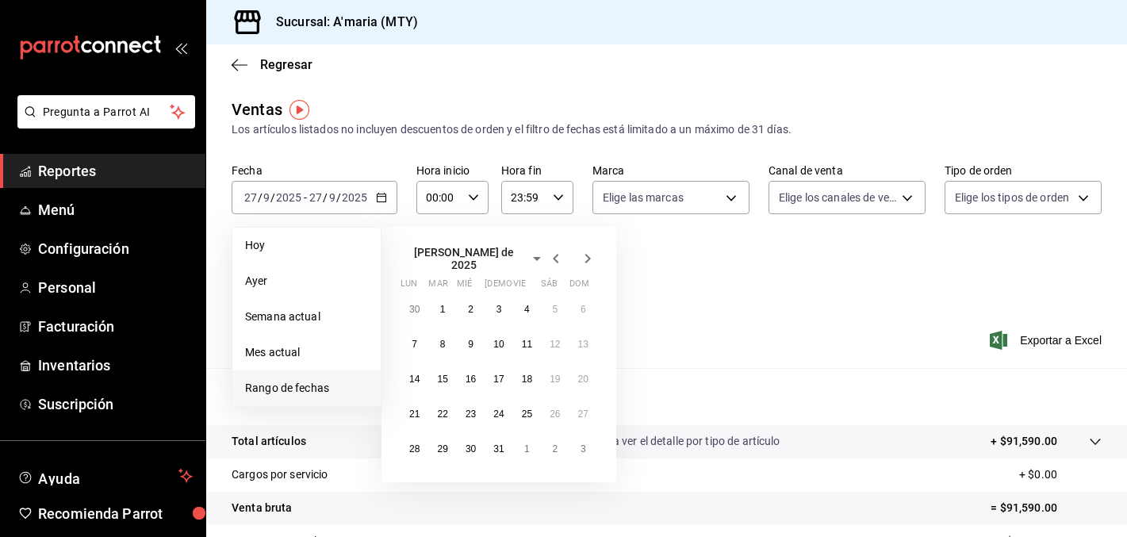
click at [555, 254] on icon "button" at bounding box center [555, 258] width 19 height 19
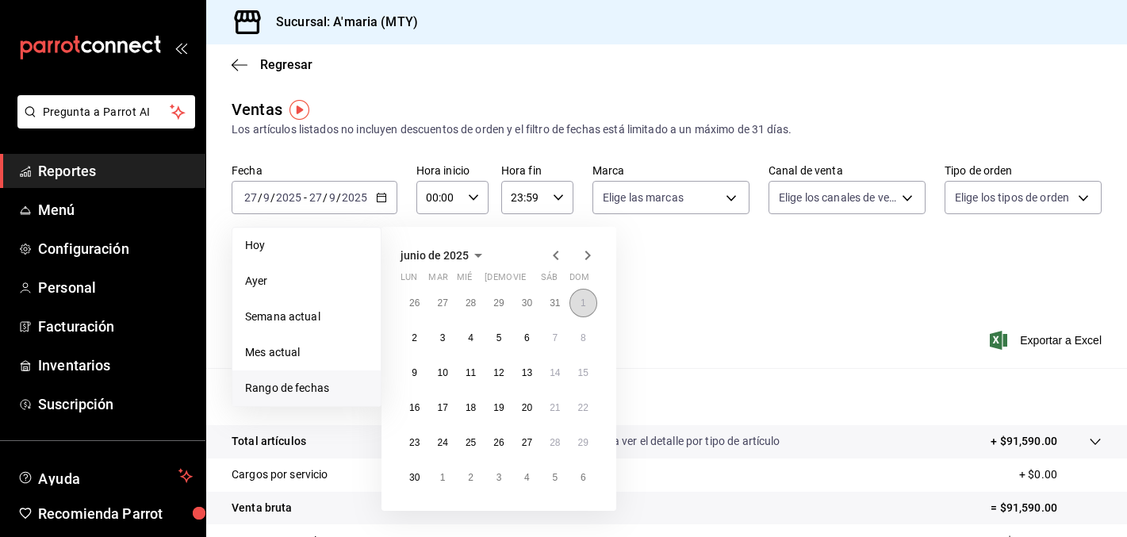
click at [586, 297] on button "1" at bounding box center [583, 303] width 28 height 29
click at [411, 472] on abbr "30" at bounding box center [414, 477] width 10 height 11
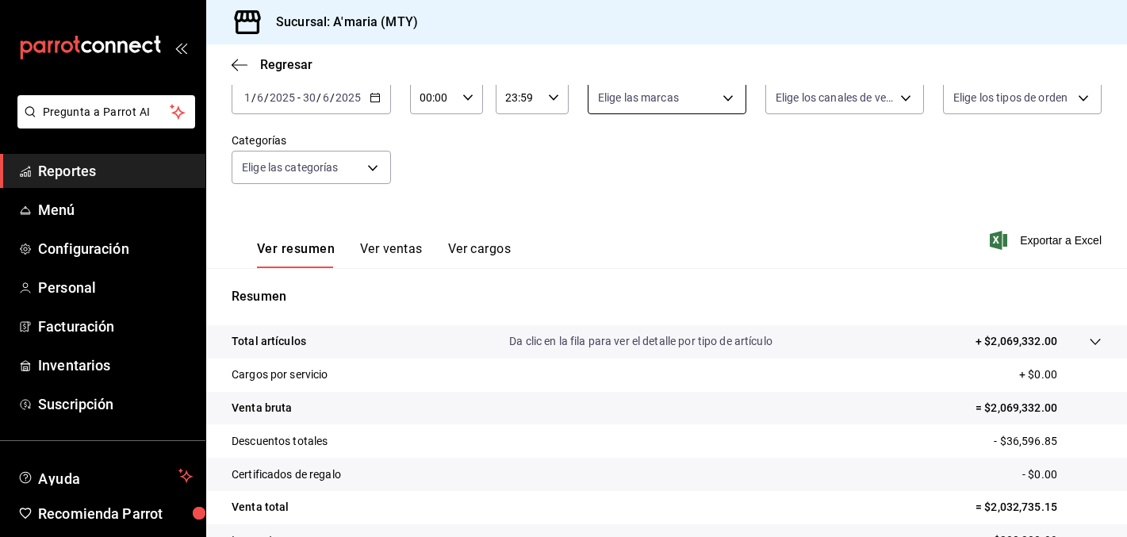
scroll to position [101, 0]
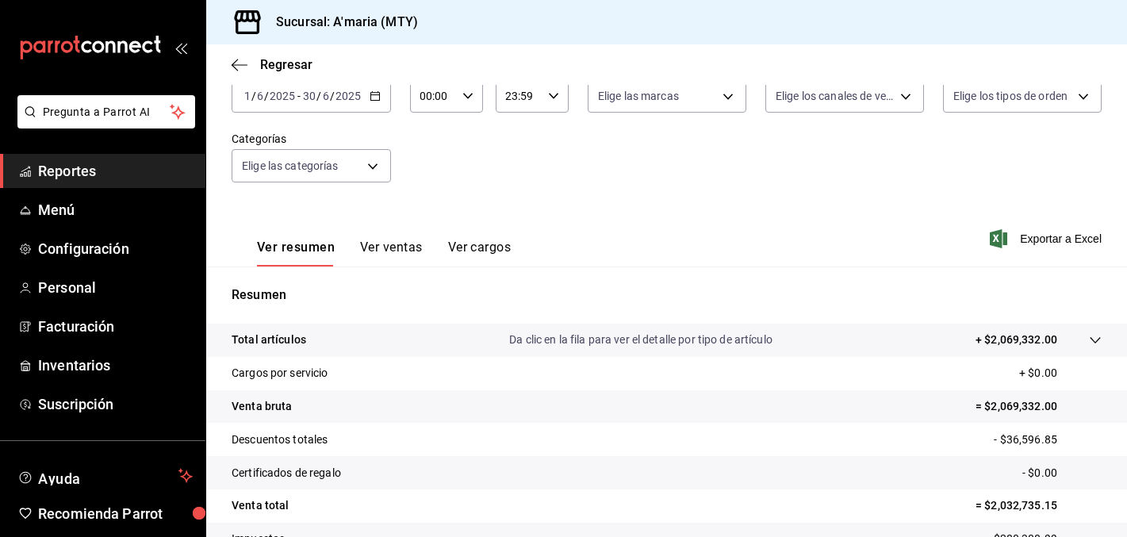
click at [392, 226] on div "Ver resumen Ver ventas Ver cargos" at bounding box center [371, 243] width 279 height 46
click at [388, 251] on button "Ver ventas" at bounding box center [391, 252] width 63 height 27
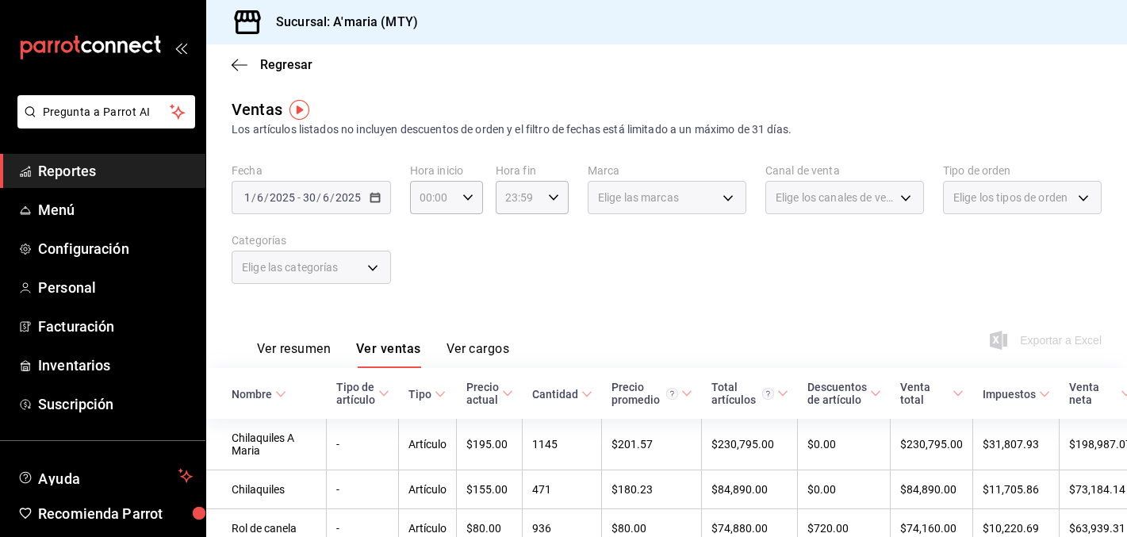
click at [786, 262] on div "Fecha [DATE] [DATE] - [DATE] [DATE] Hora inicio 00:00 Hora inicio Hora fin 23:5…" at bounding box center [667, 233] width 870 height 140
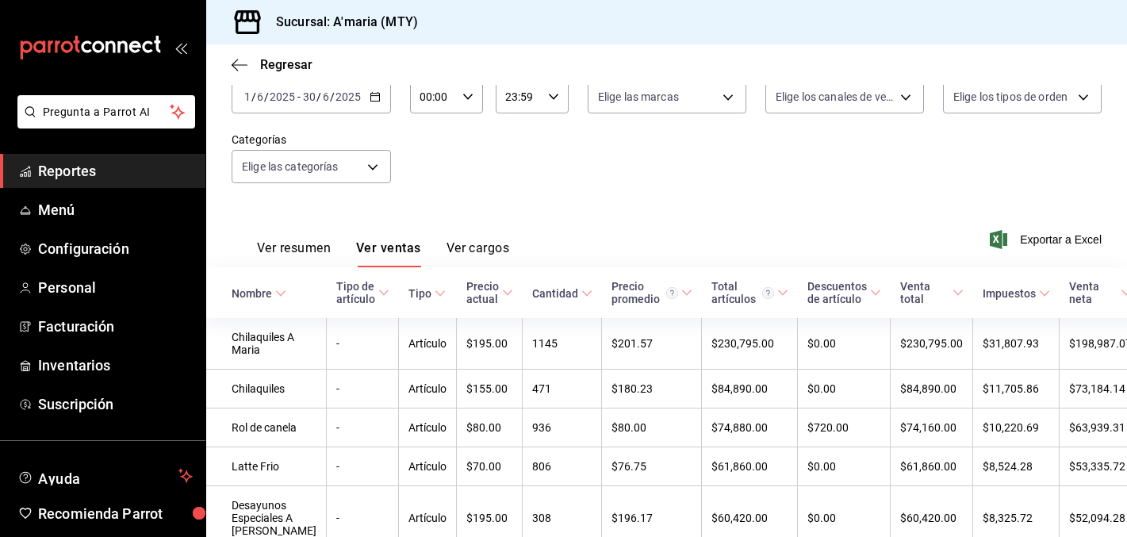
scroll to position [101, 0]
click at [1054, 236] on span "Exportar a Excel" at bounding box center [1047, 238] width 109 height 19
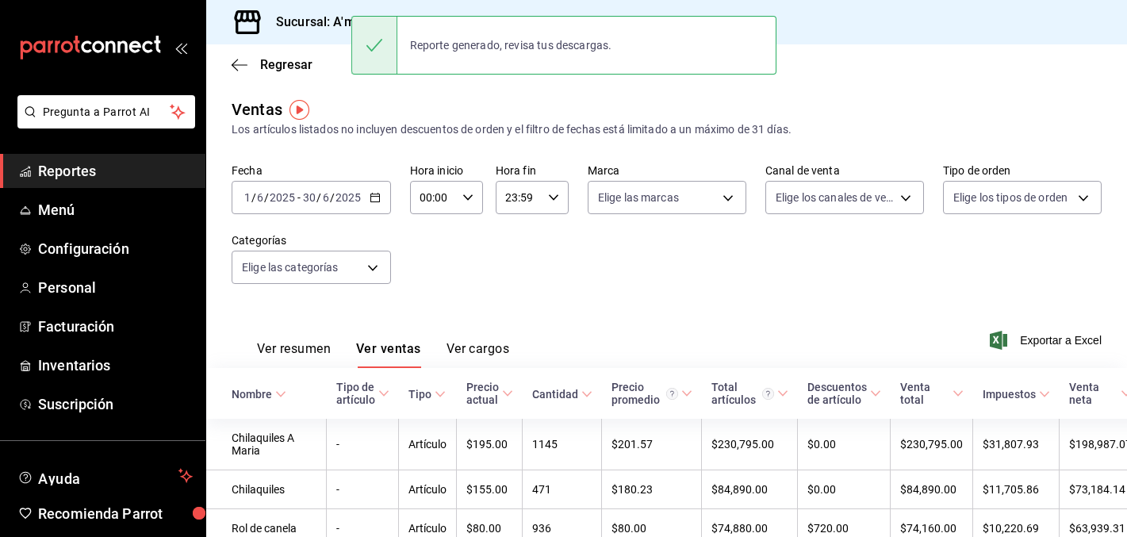
click at [606, 262] on div "Fecha [DATE] [DATE] - [DATE] [DATE] Hora inicio 00:00 Hora inicio Hora fin 23:5…" at bounding box center [667, 233] width 870 height 140
click at [371, 201] on icon "button" at bounding box center [374, 197] width 11 height 11
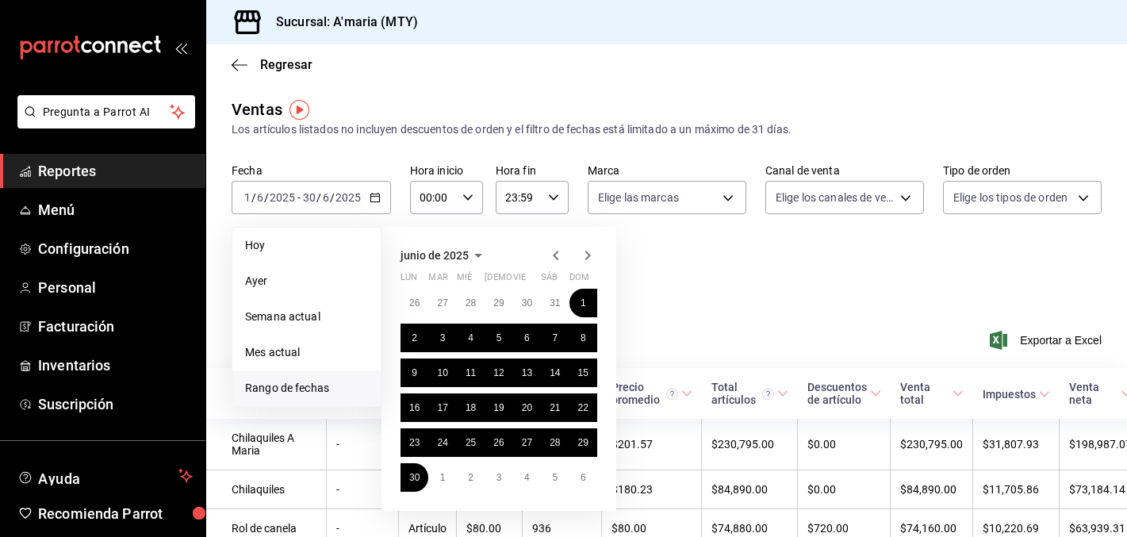
click at [591, 253] on icon "button" at bounding box center [587, 255] width 19 height 19
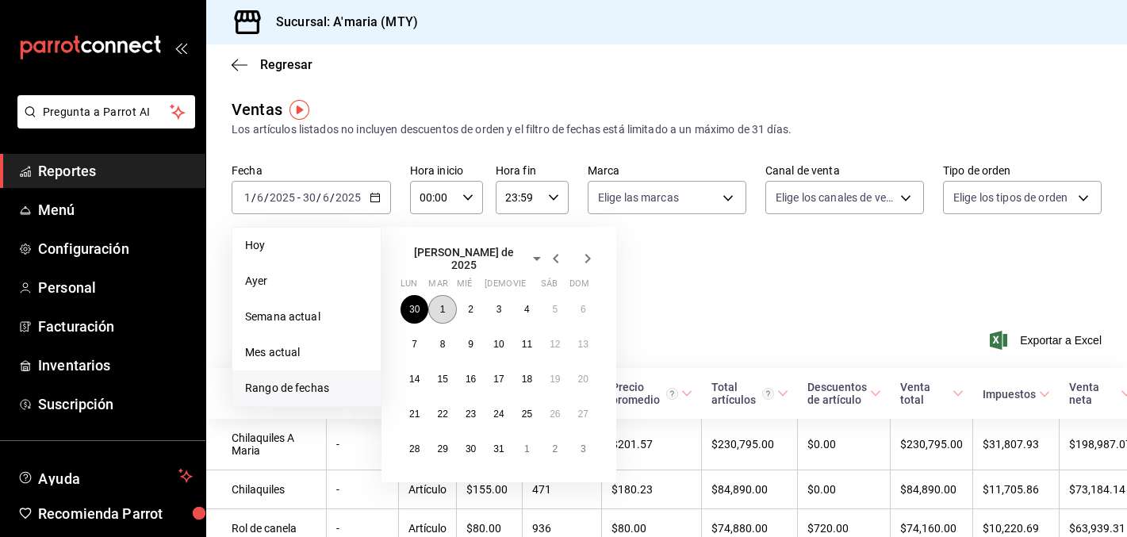
click at [445, 303] on button "1" at bounding box center [442, 309] width 28 height 29
click at [493, 446] on abbr "31" at bounding box center [498, 448] width 10 height 11
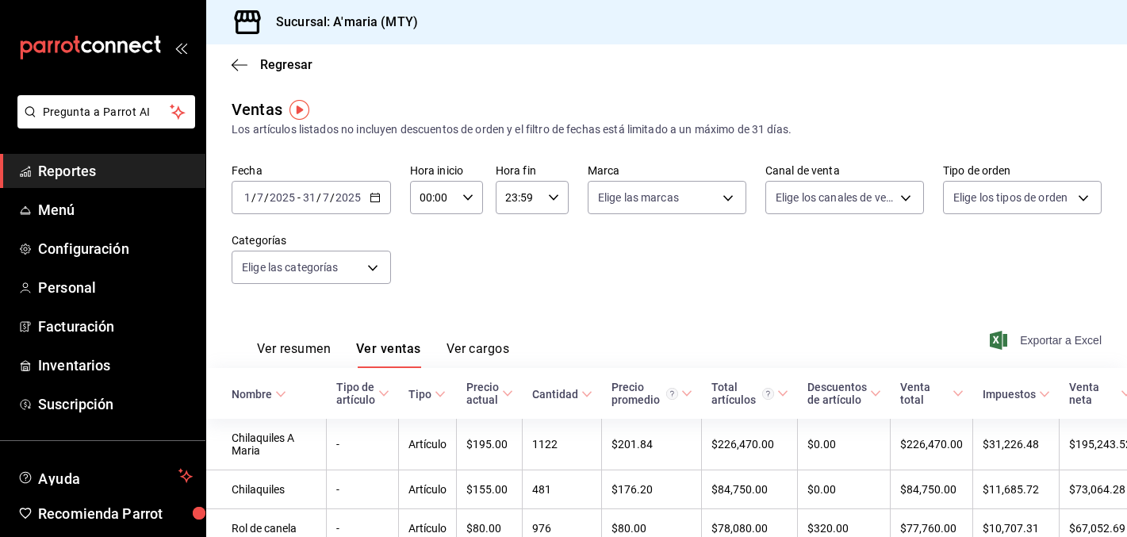
click at [1042, 340] on span "Exportar a Excel" at bounding box center [1047, 340] width 109 height 19
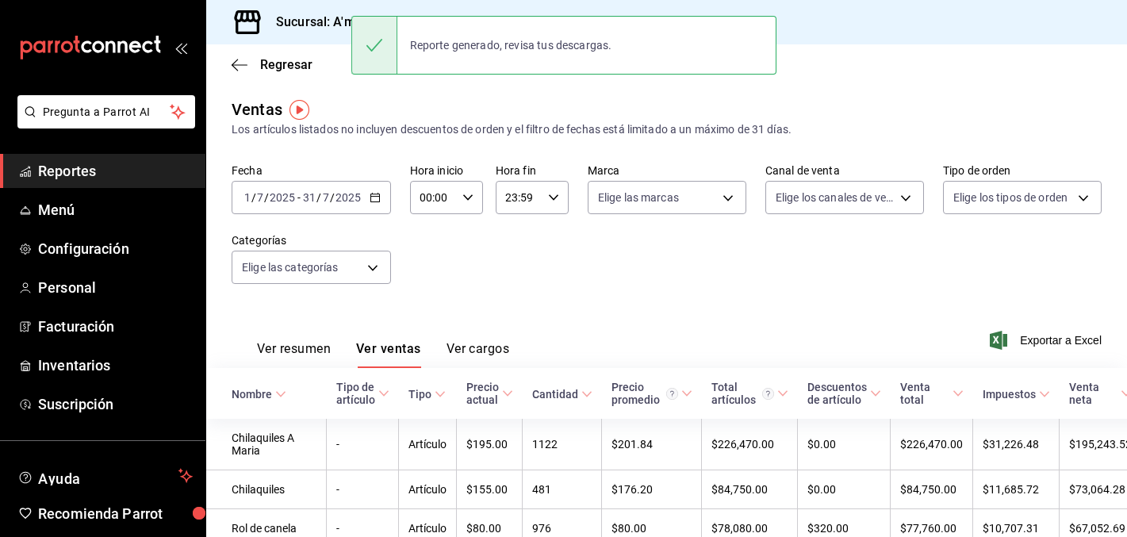
click at [583, 247] on div "Fecha [DATE] [DATE] - [DATE] [DATE] Hora inicio 00:00 Hora inicio Hora fin 23:5…" at bounding box center [667, 233] width 870 height 140
click at [370, 201] on \(Stroke\) "button" at bounding box center [375, 197] width 10 height 9
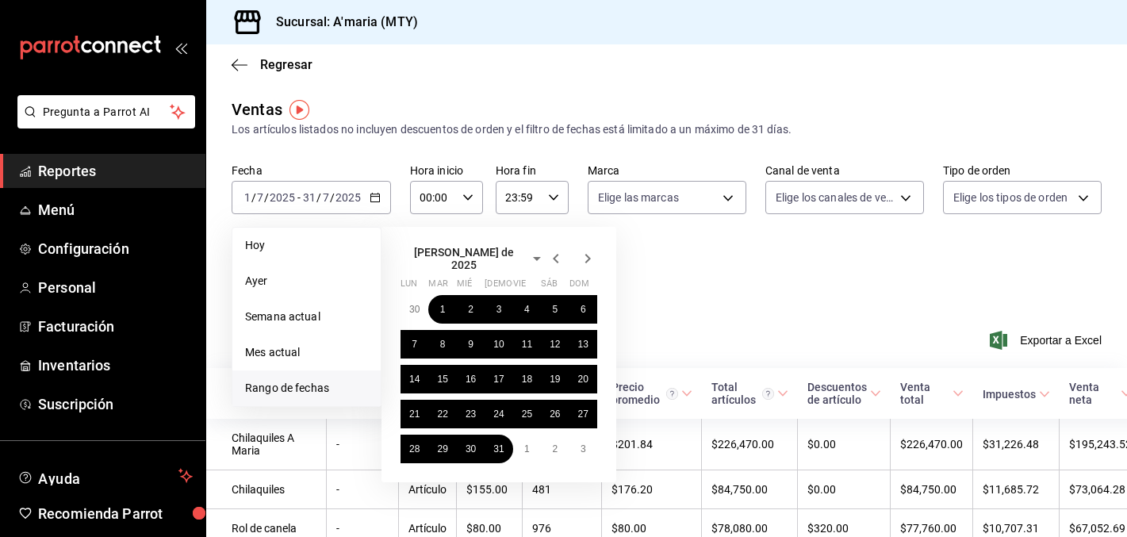
click at [586, 258] on icon "button" at bounding box center [588, 259] width 6 height 10
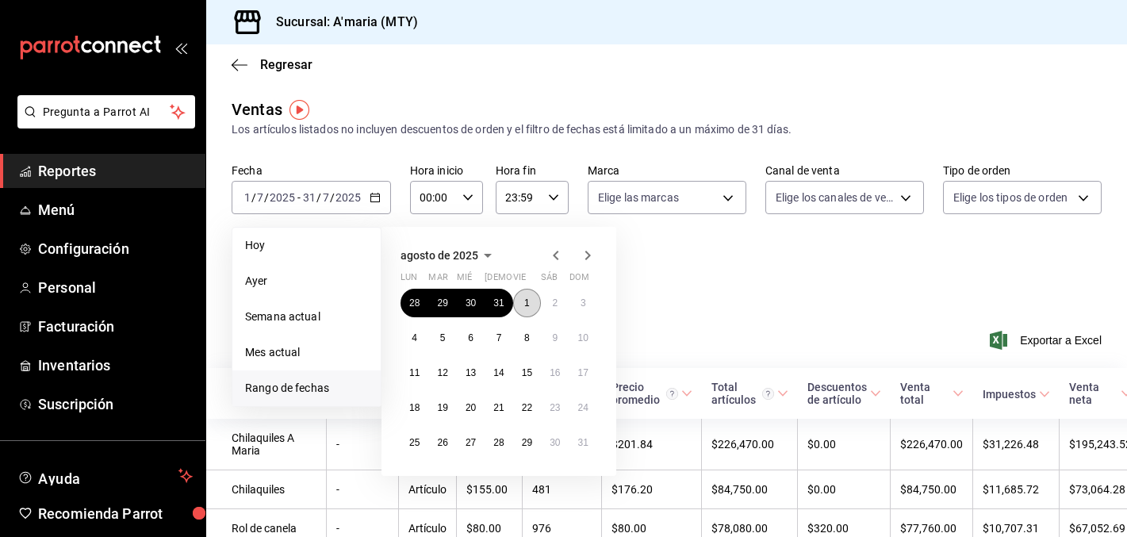
click at [526, 307] on abbr "1" at bounding box center [527, 302] width 6 height 11
click at [562, 444] on button "30" at bounding box center [555, 442] width 28 height 29
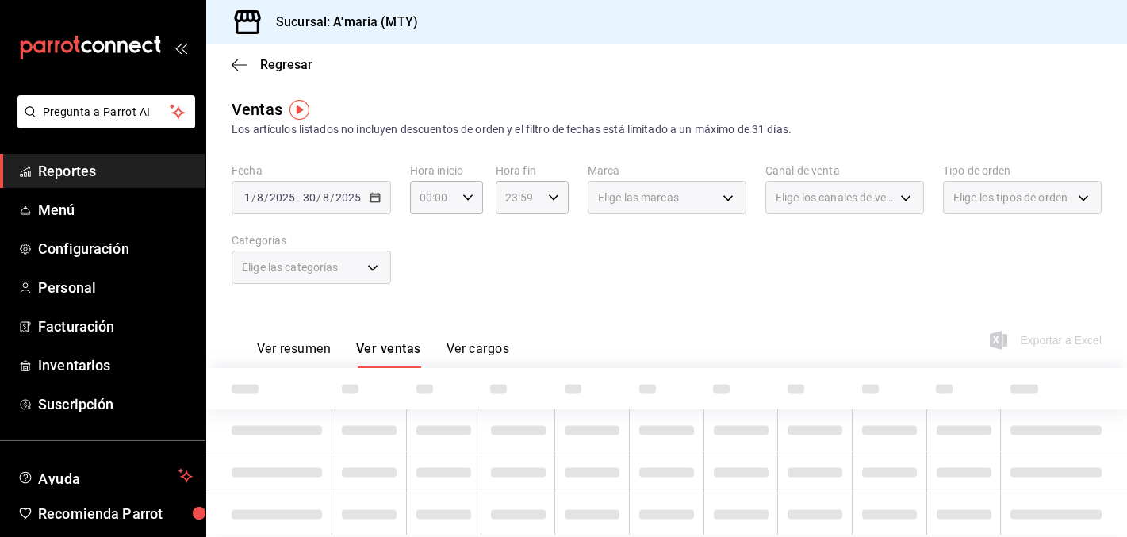
click at [381, 193] on div "[DATE] [DATE] - [DATE] [DATE]" at bounding box center [311, 197] width 159 height 33
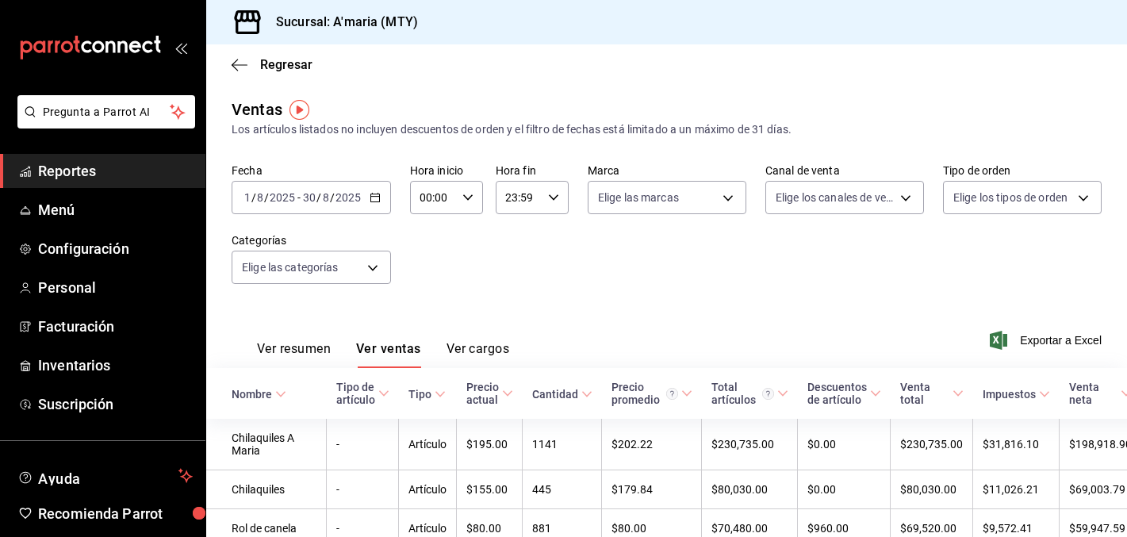
click at [381, 189] on div "[DATE] [DATE] - [DATE] [DATE]" at bounding box center [311, 197] width 159 height 33
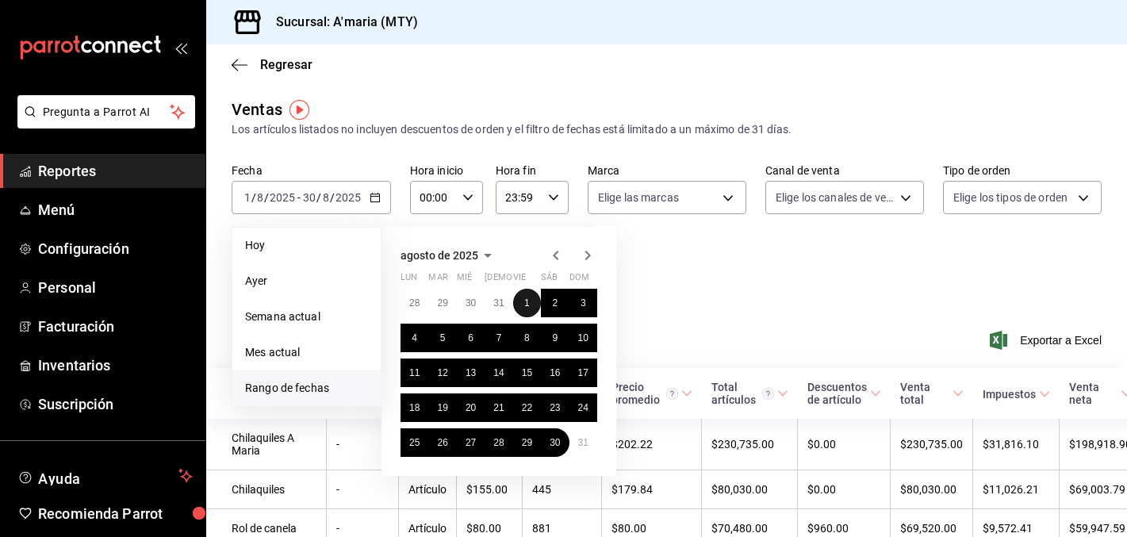
click at [522, 301] on button "1" at bounding box center [527, 303] width 28 height 29
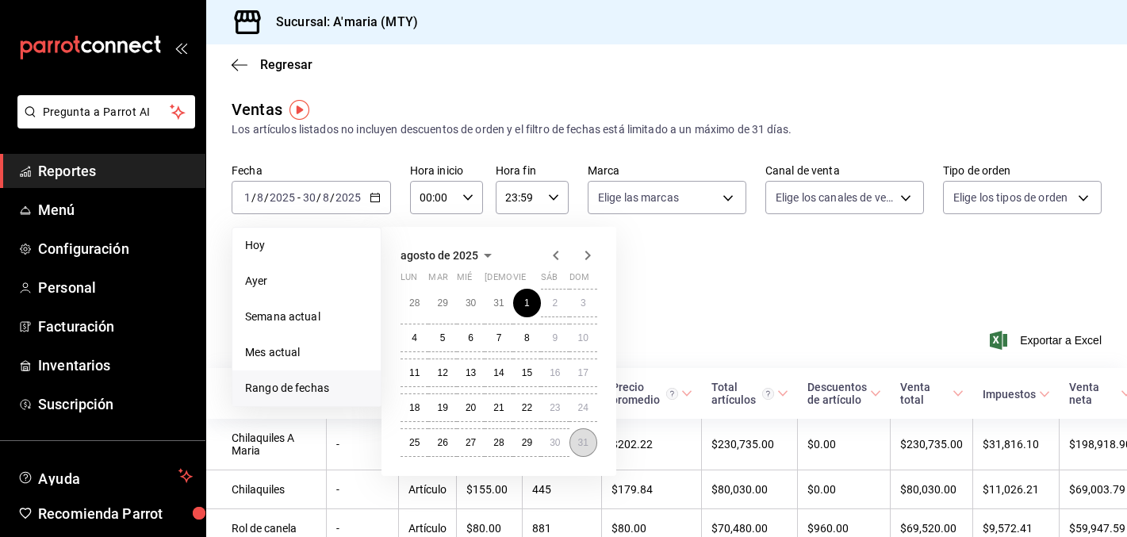
click at [594, 441] on button "31" at bounding box center [583, 442] width 28 height 29
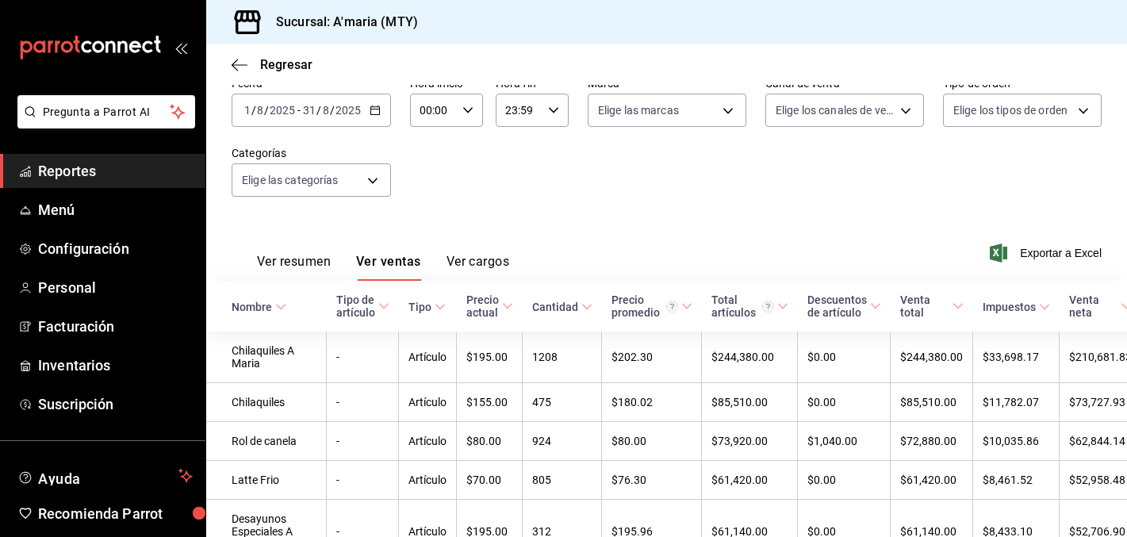
scroll to position [90, 0]
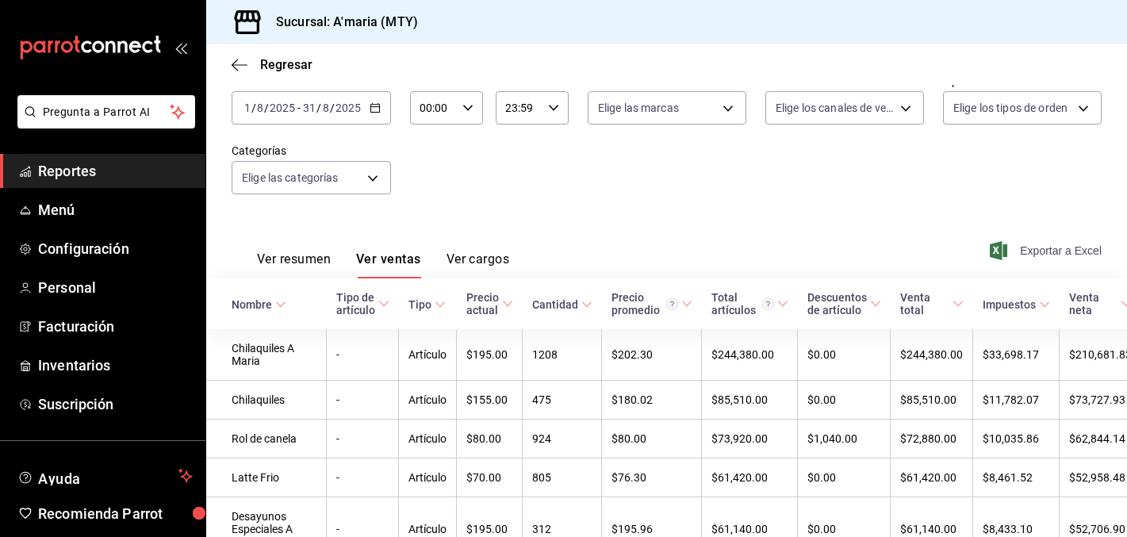
click at [1039, 256] on span "Exportar a Excel" at bounding box center [1047, 250] width 109 height 19
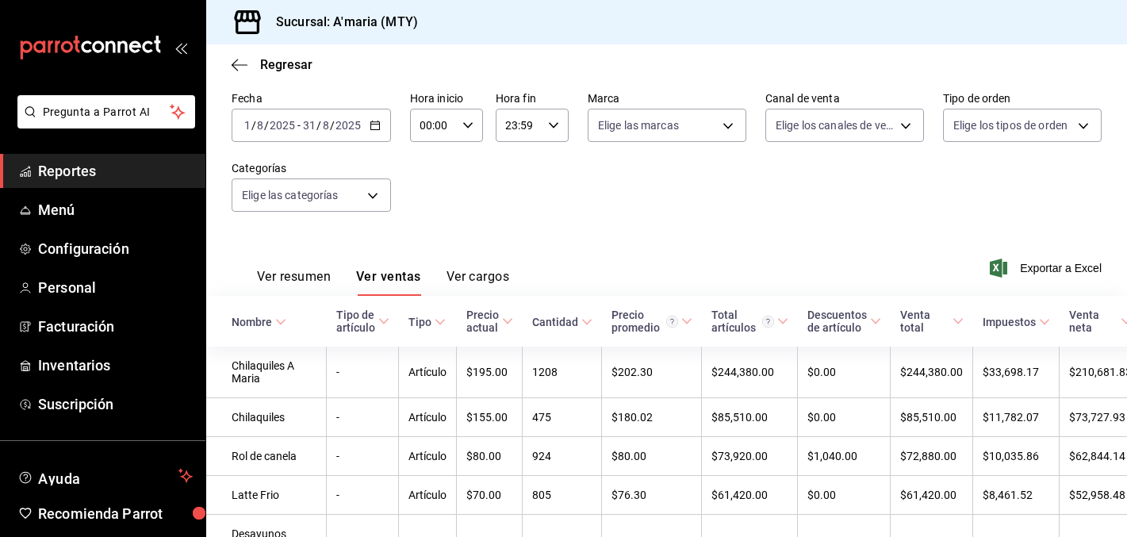
scroll to position [0, 0]
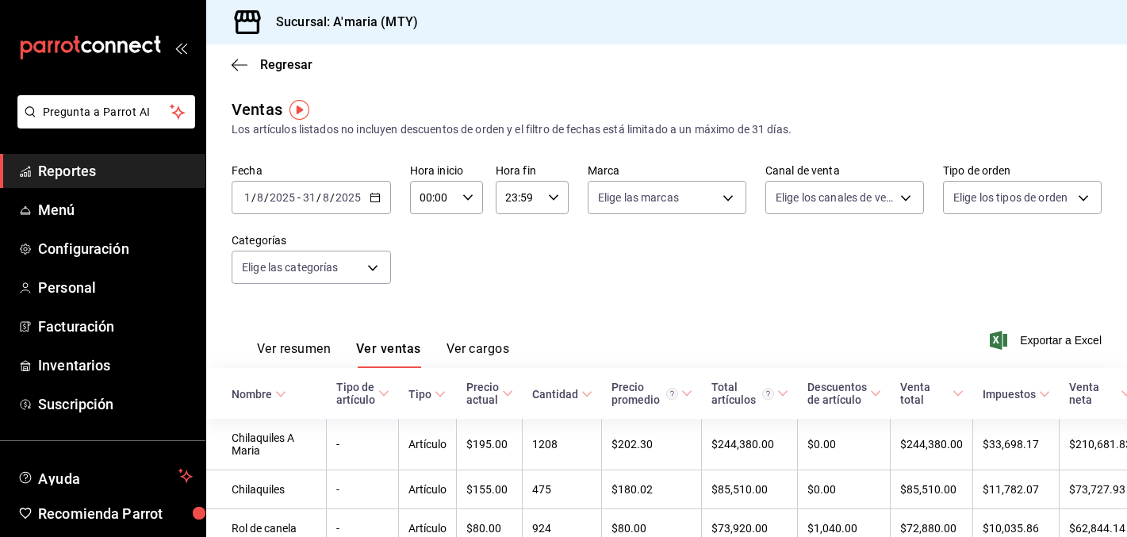
click at [108, 171] on span "Reportes" at bounding box center [115, 170] width 155 height 21
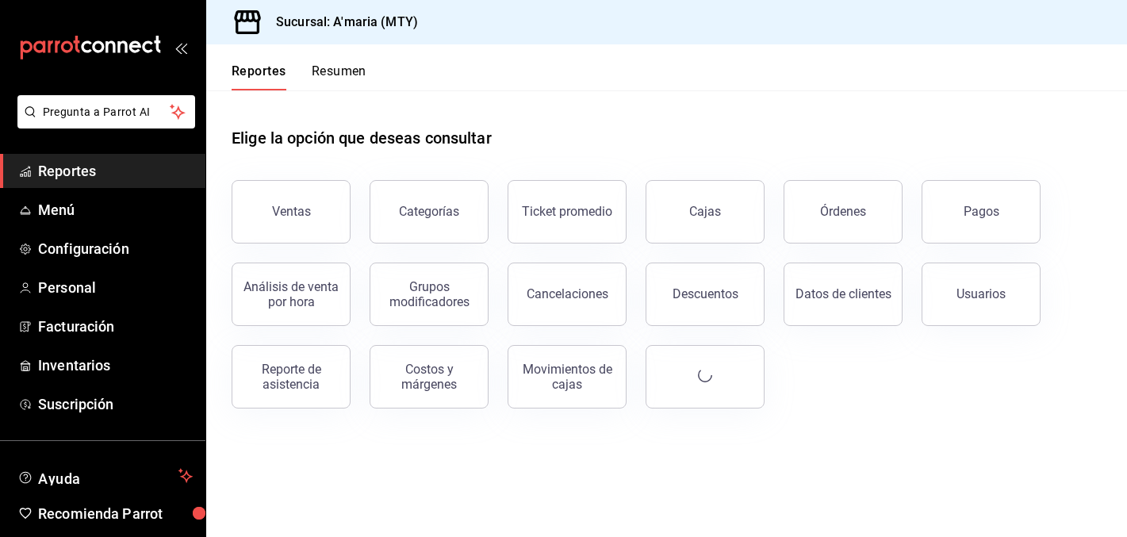
click at [63, 172] on span "Reportes" at bounding box center [115, 170] width 155 height 21
